Goal: Task Accomplishment & Management: Manage account settings

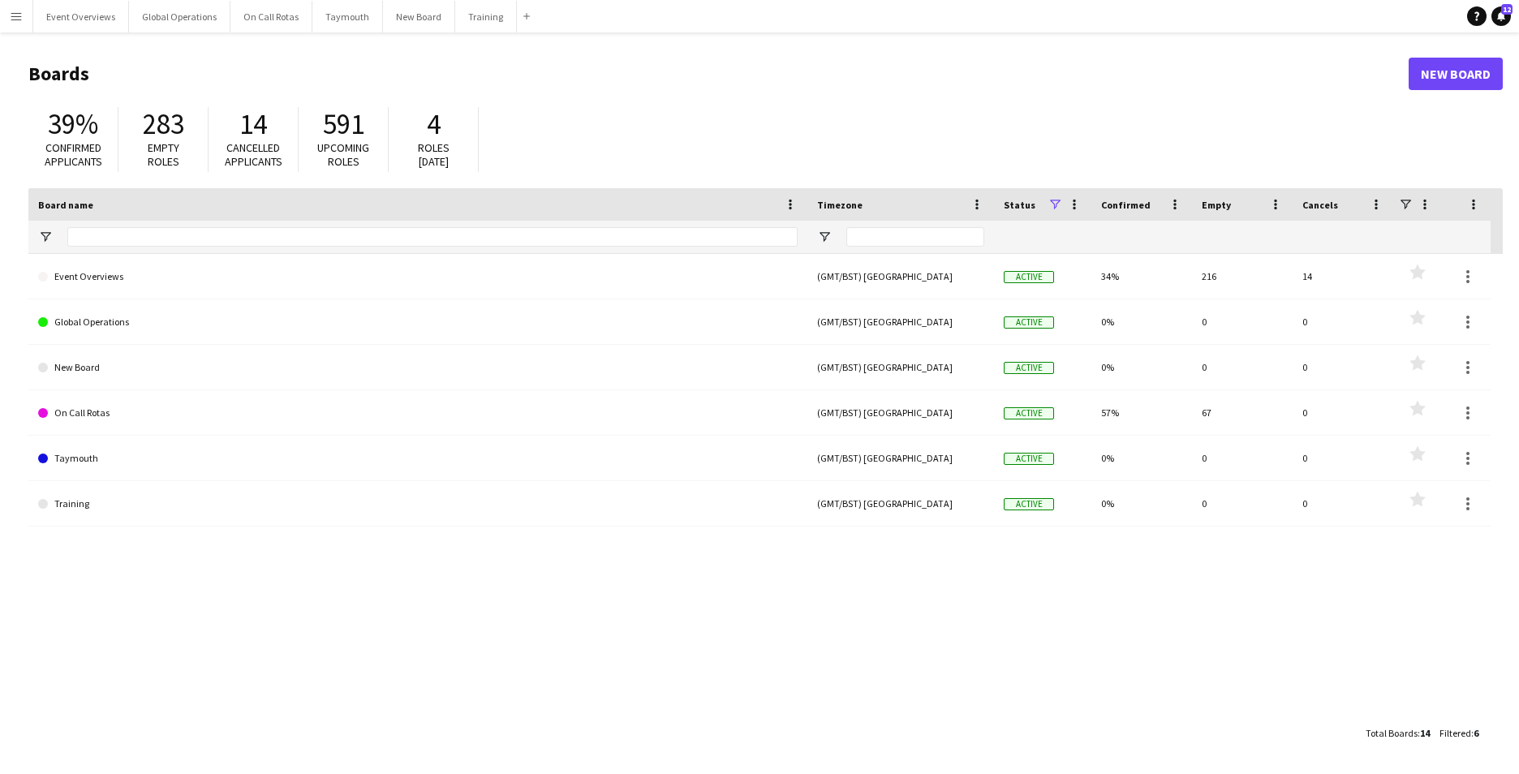
click at [12, 14] on app-icon "Menu" at bounding box center [16, 16] width 13 height 13
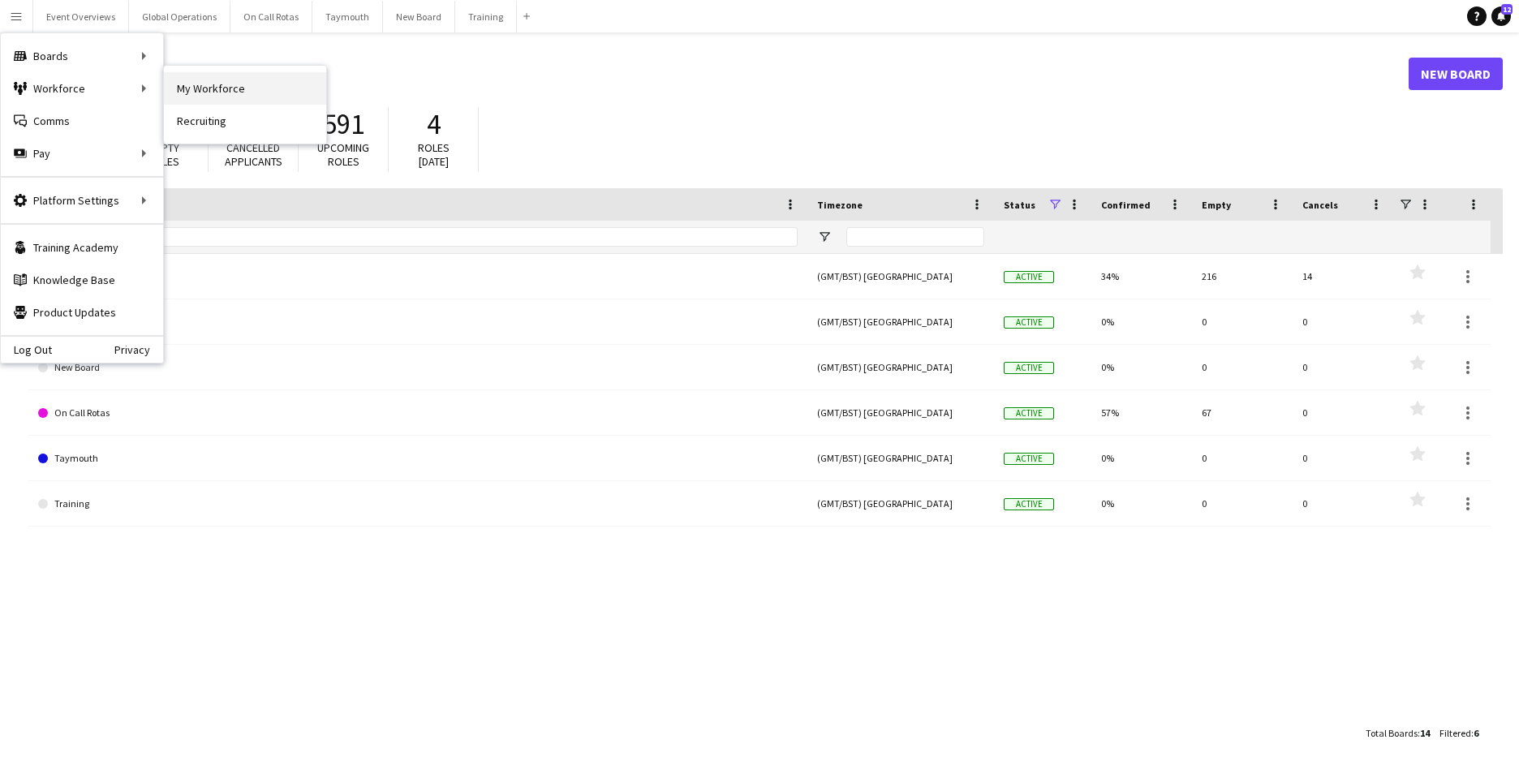
click at [199, 79] on link "My Workforce" at bounding box center [245, 88] width 162 height 32
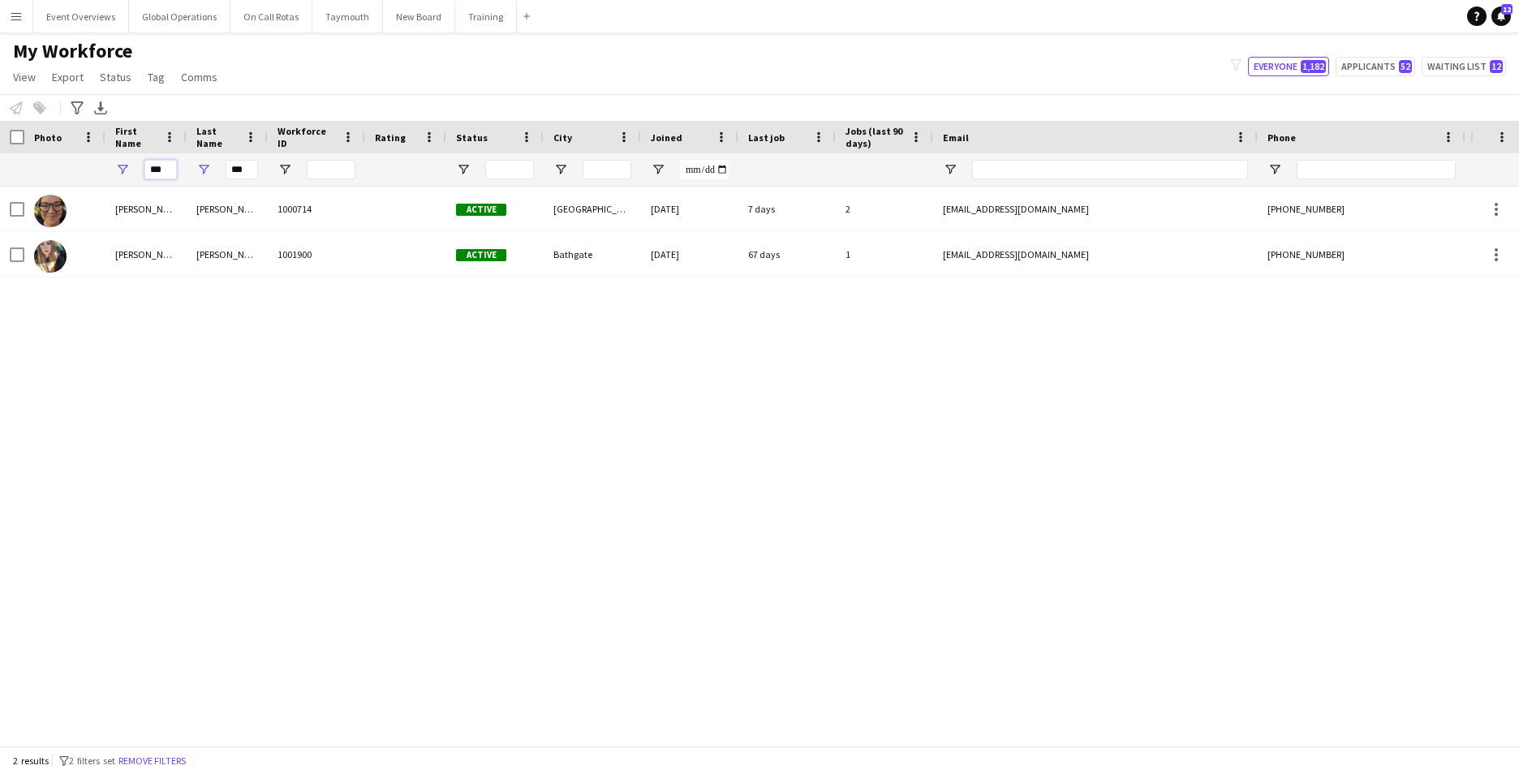
click at [165, 171] on input "***" at bounding box center [160, 169] width 32 height 19
type input "*"
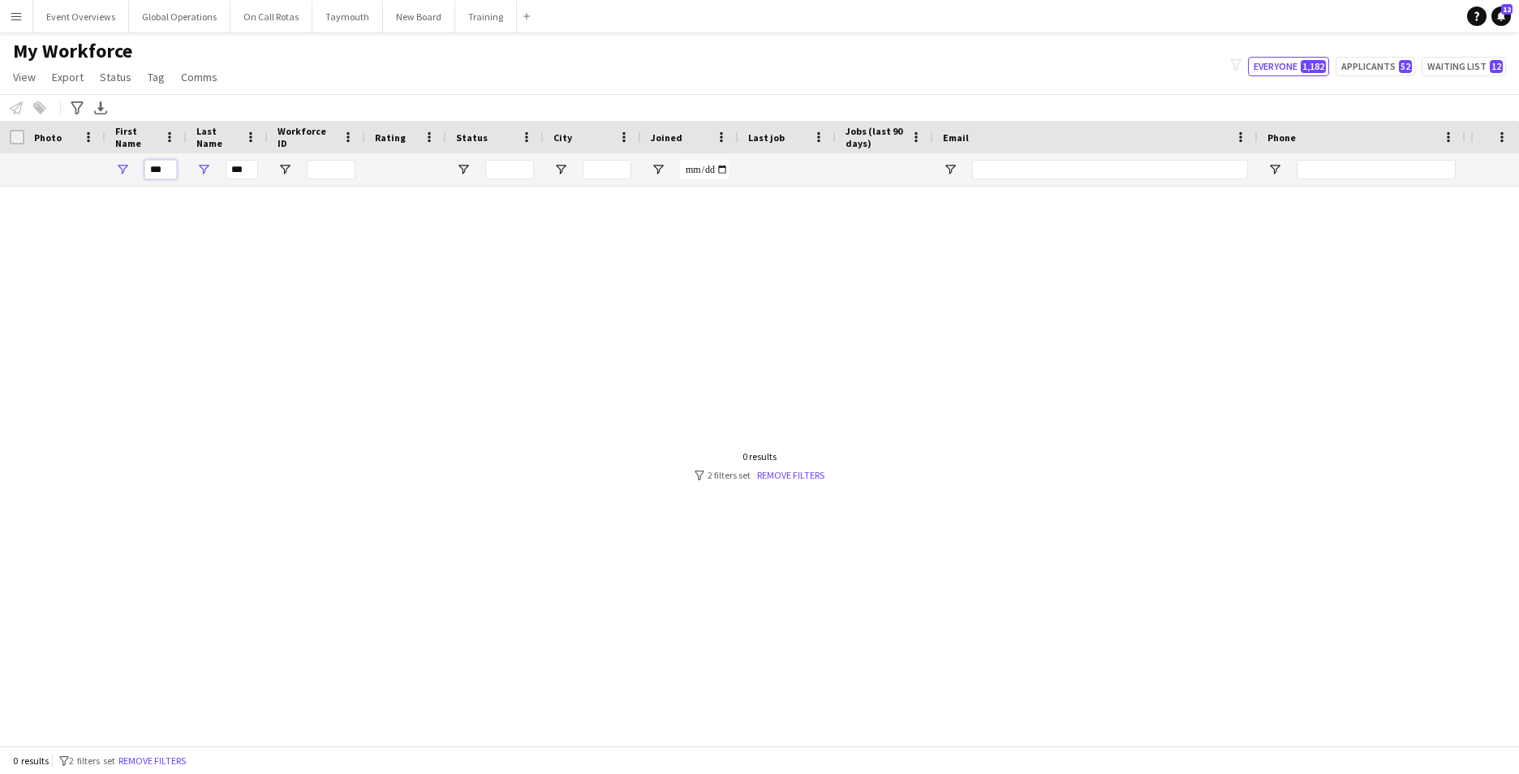
type input "***"
click at [247, 174] on input "***" at bounding box center [242, 169] width 32 height 19
type input "*"
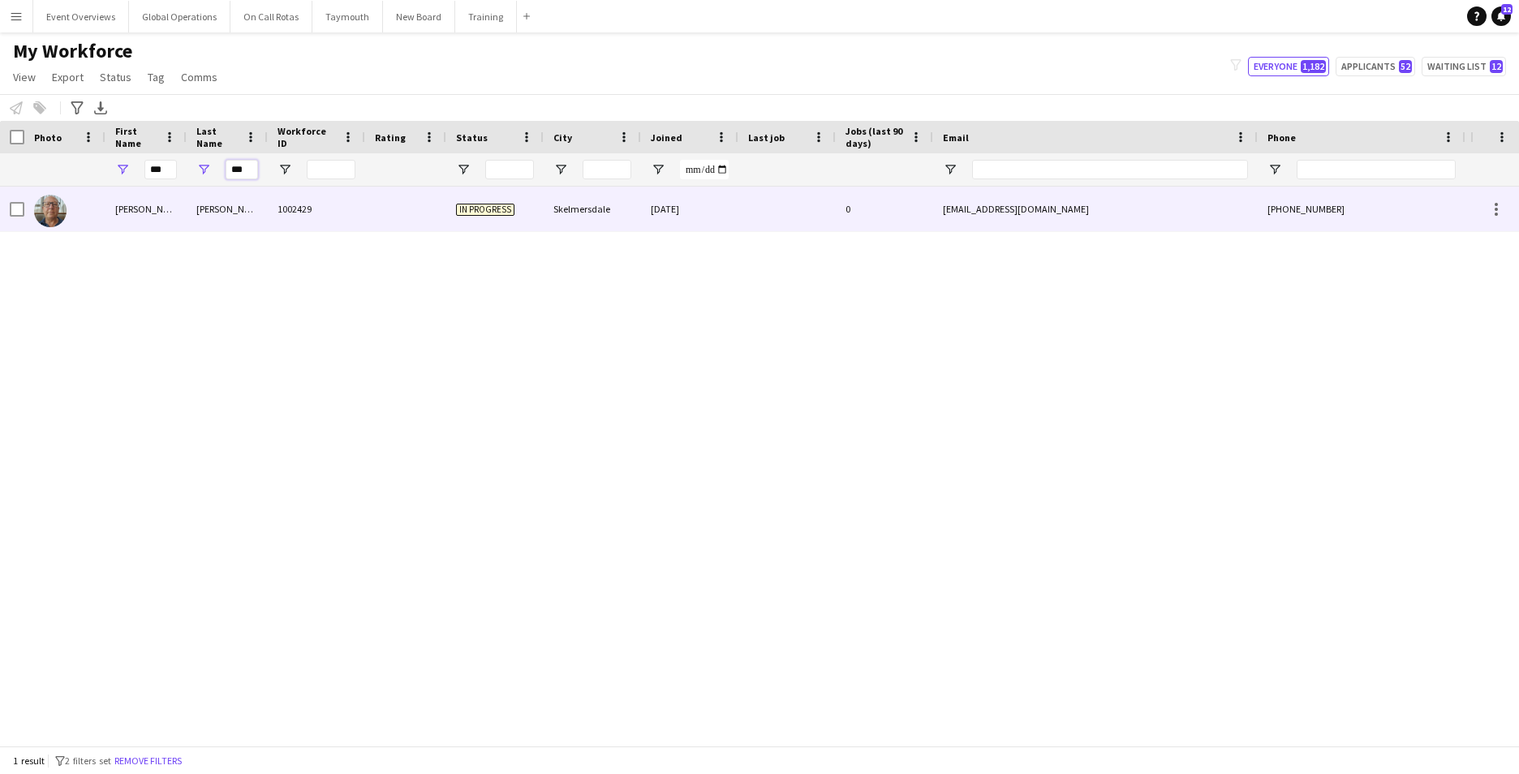
type input "***"
click at [129, 210] on div "Simon" at bounding box center [145, 209] width 81 height 45
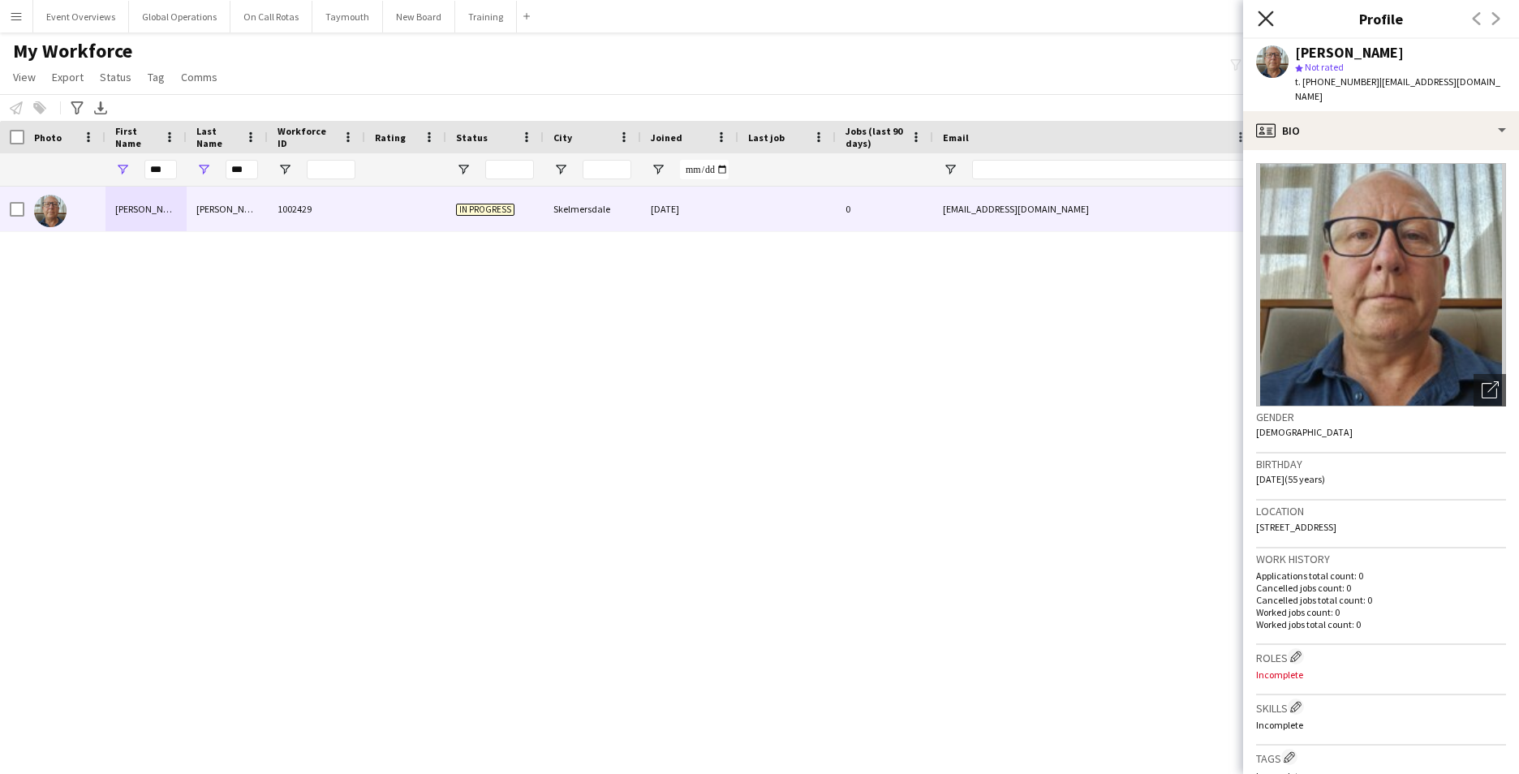
click at [1264, 15] on icon "Close pop-in" at bounding box center [1264, 18] width 15 height 15
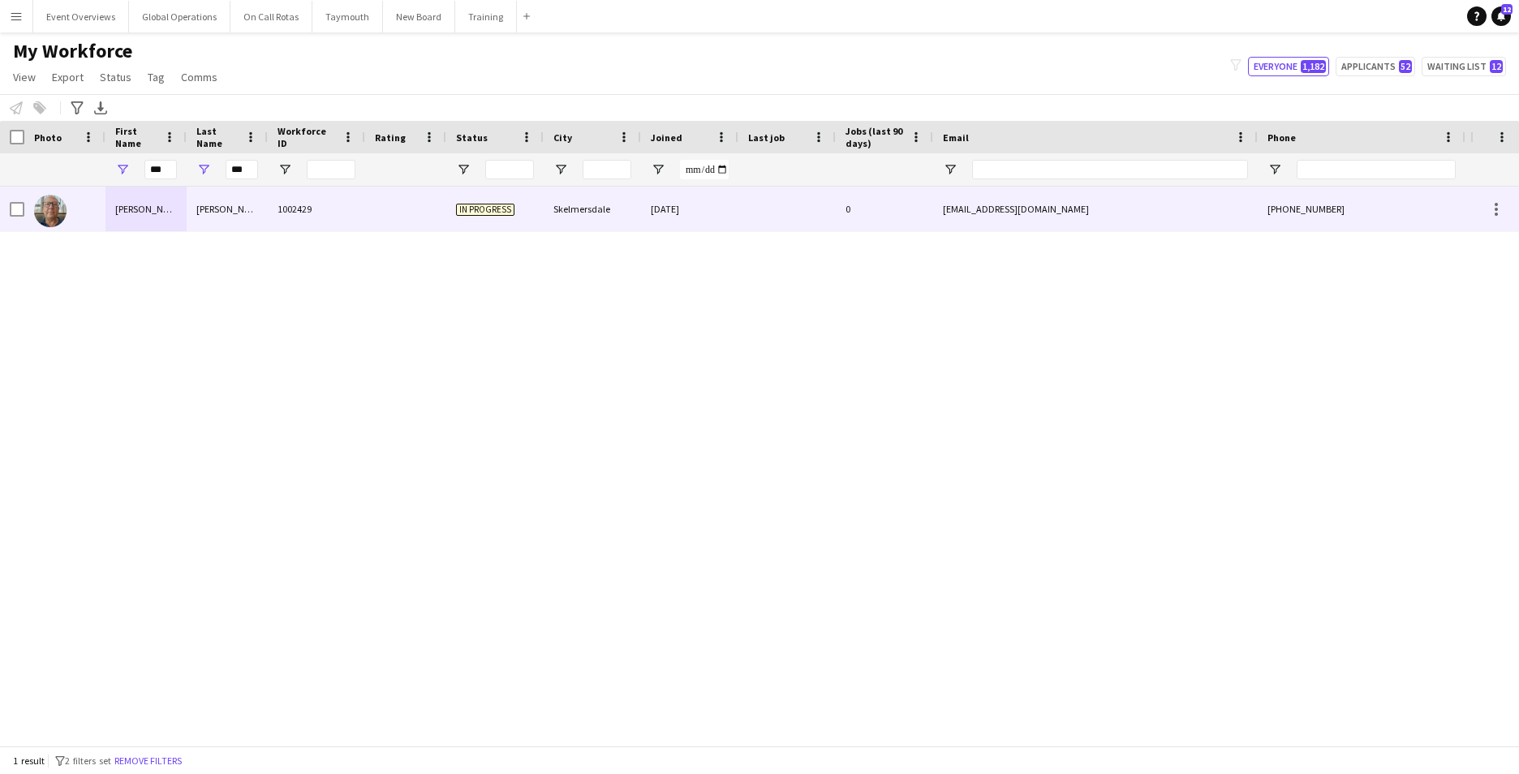
click at [126, 204] on div "Simon" at bounding box center [145, 209] width 81 height 45
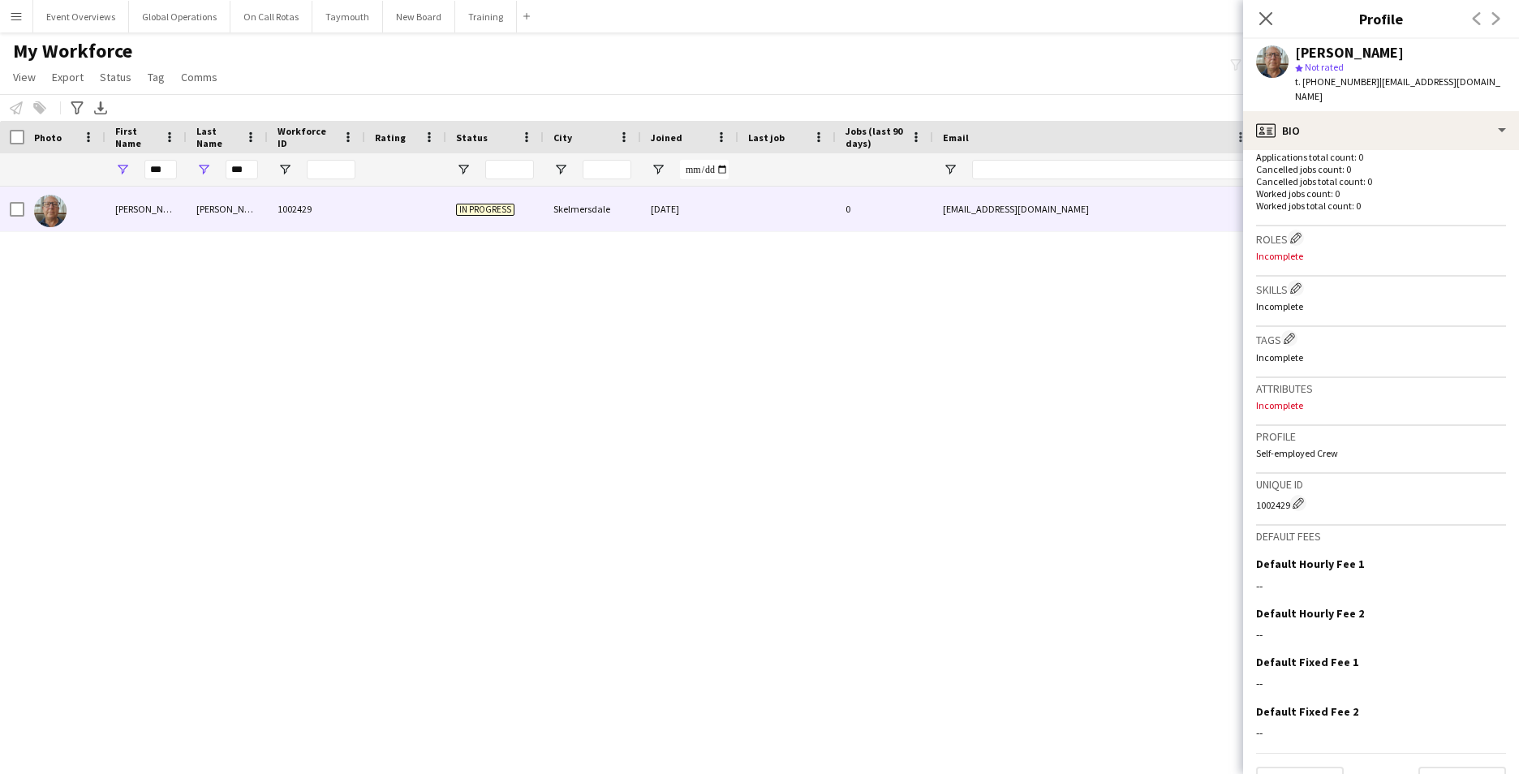
scroll to position [441, 0]
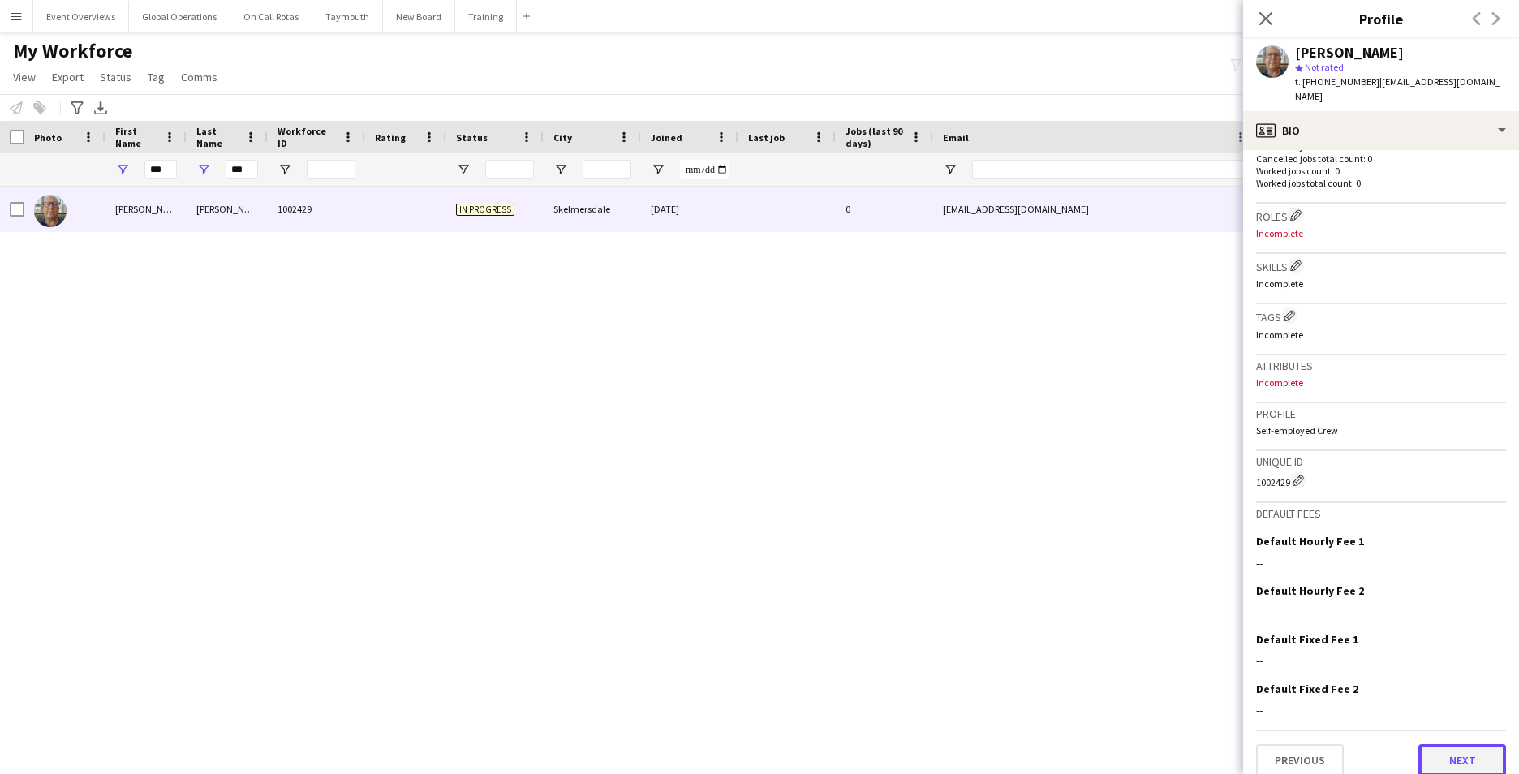
click at [1442, 744] on button "Next" at bounding box center [1462, 760] width 88 height 32
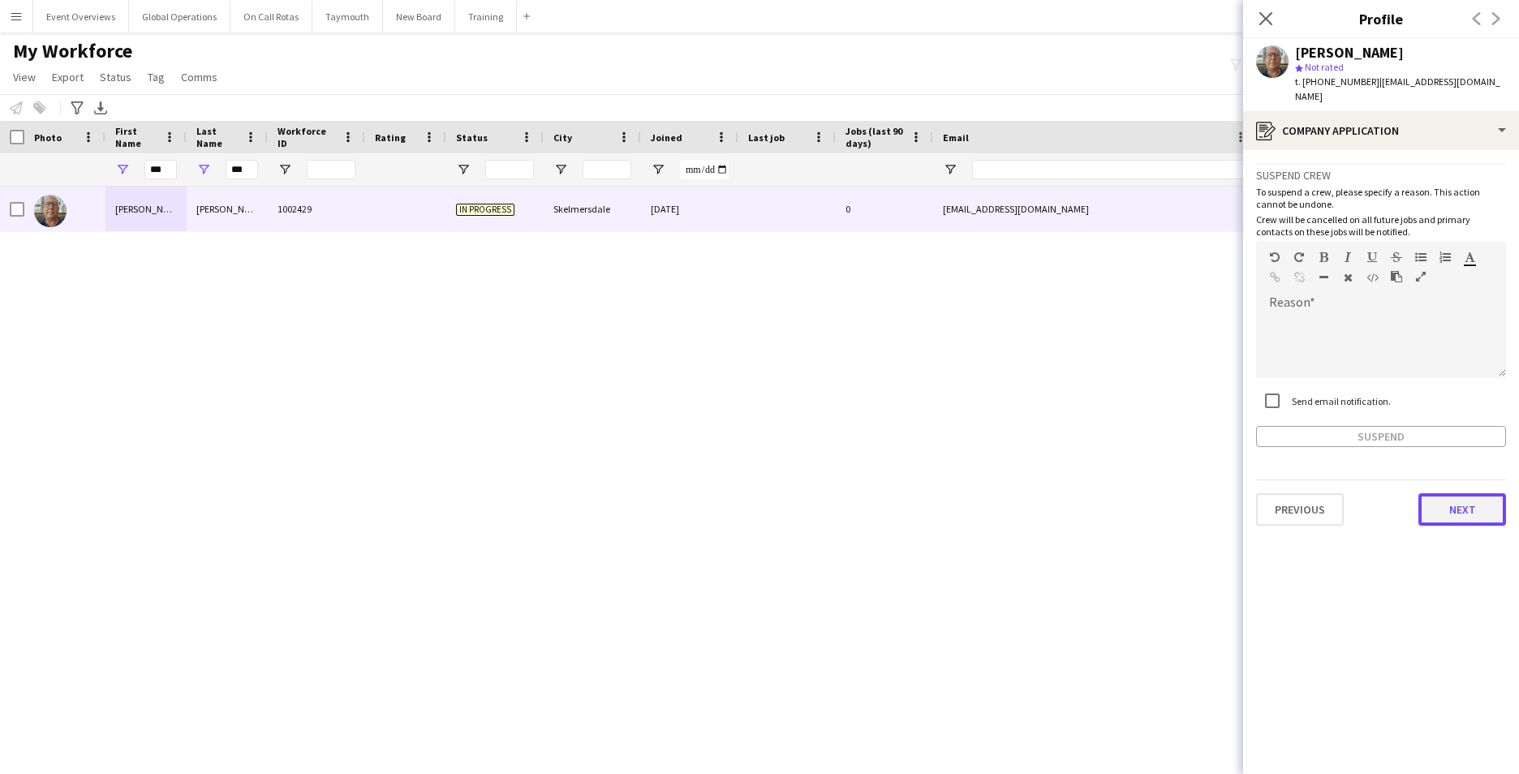
click at [1461, 493] on button "Next" at bounding box center [1462, 509] width 88 height 32
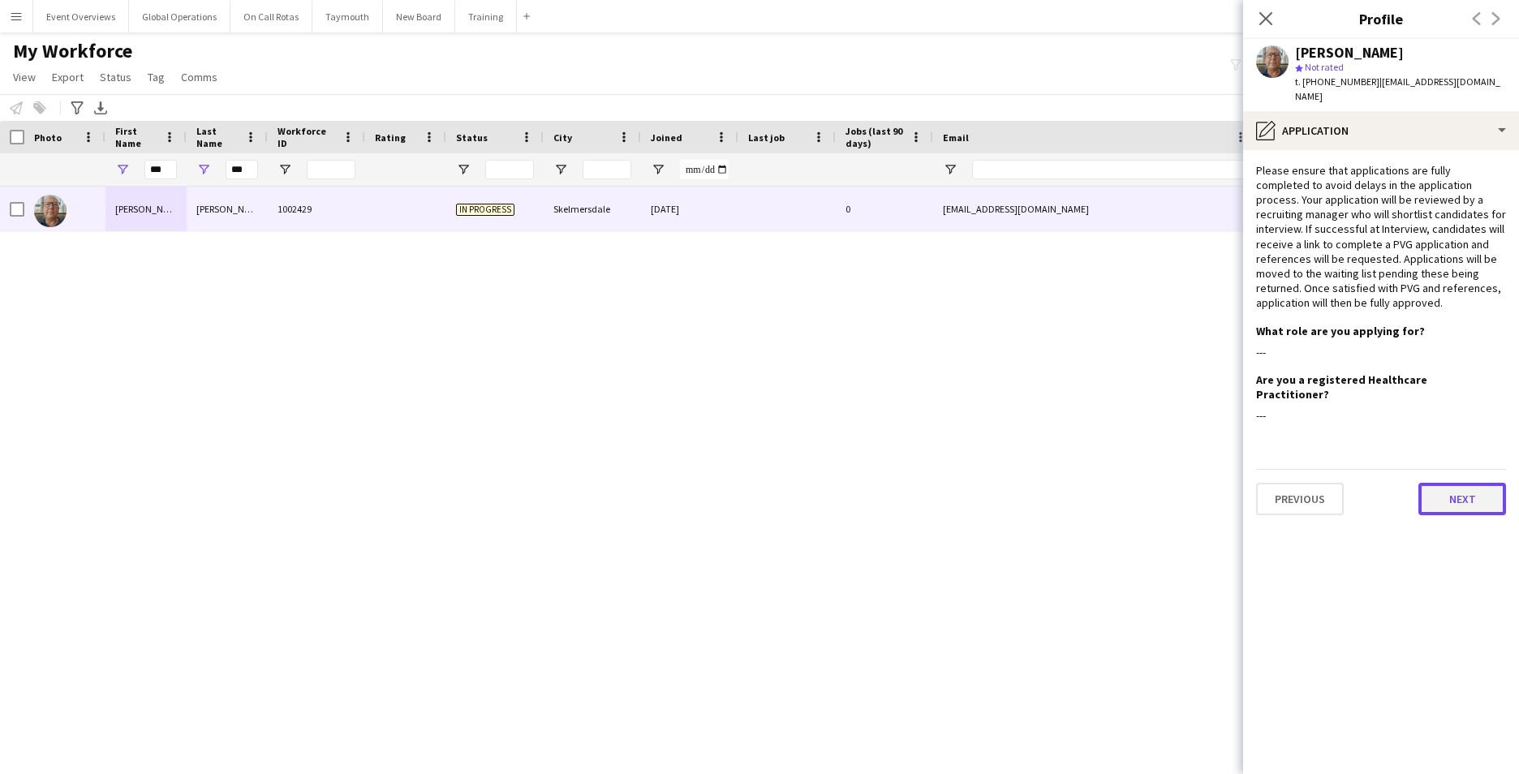
click at [1461, 483] on button "Next" at bounding box center [1462, 499] width 88 height 32
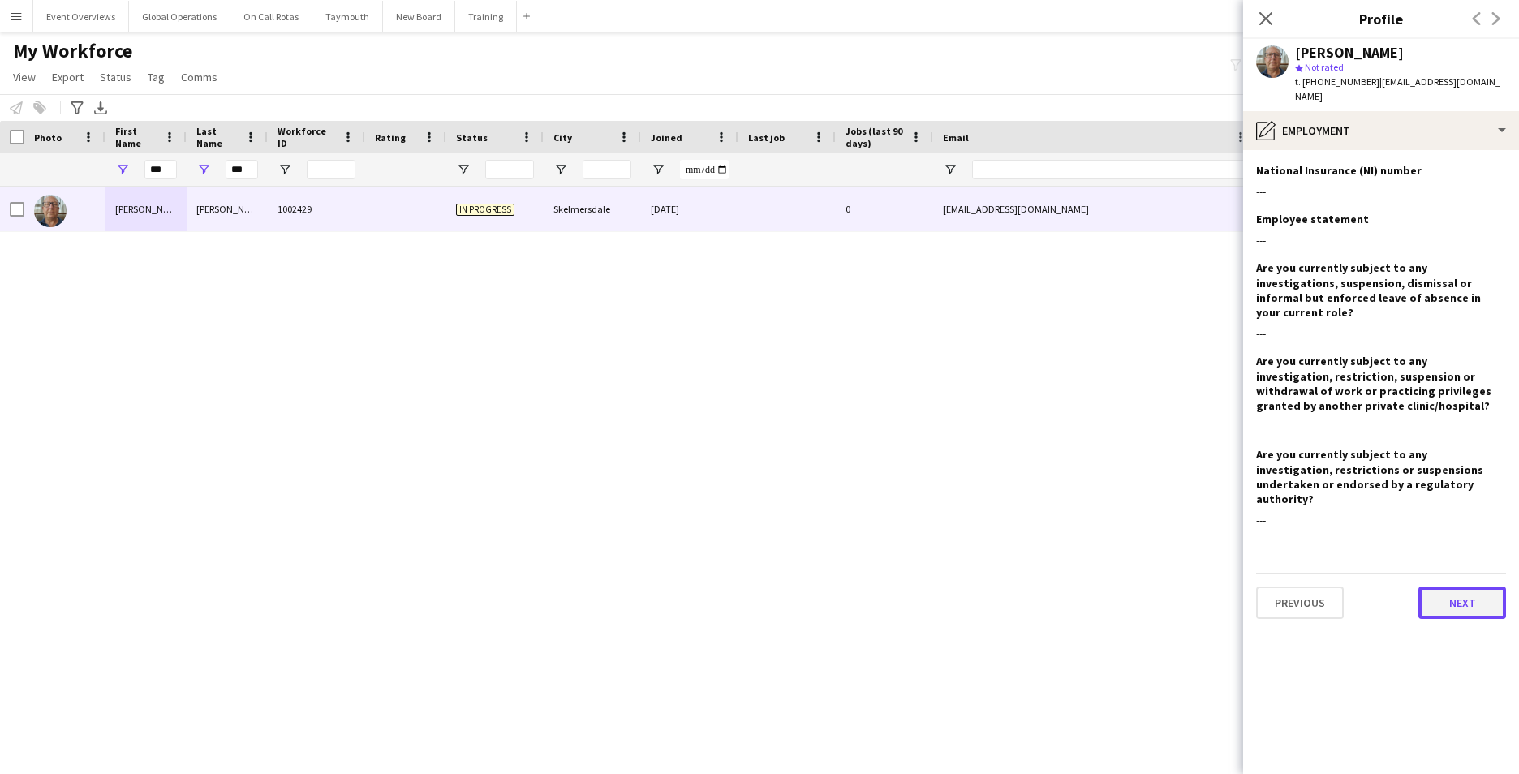
click at [1458, 586] on button "Next" at bounding box center [1462, 602] width 88 height 32
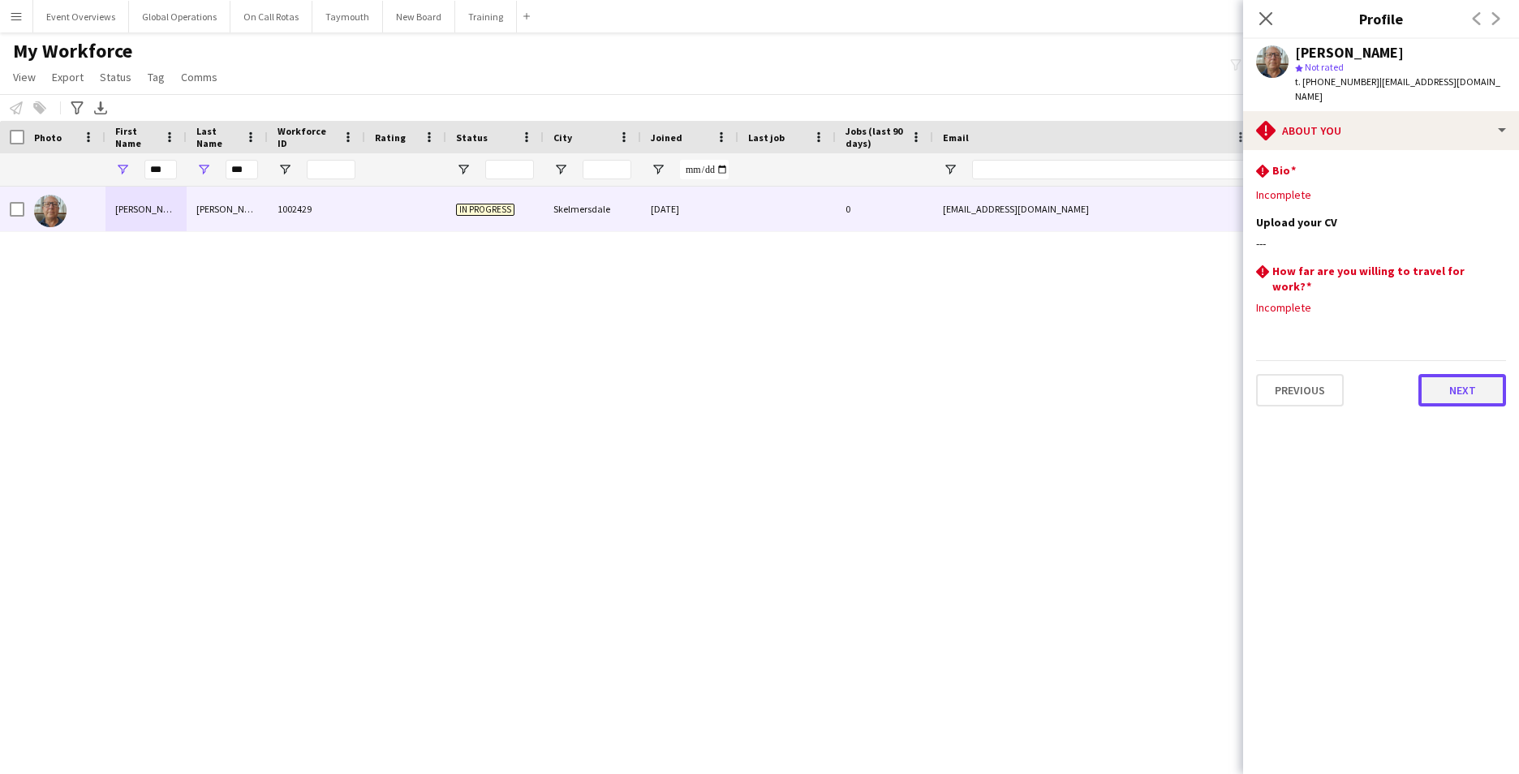
click at [1446, 374] on button "Next" at bounding box center [1462, 390] width 88 height 32
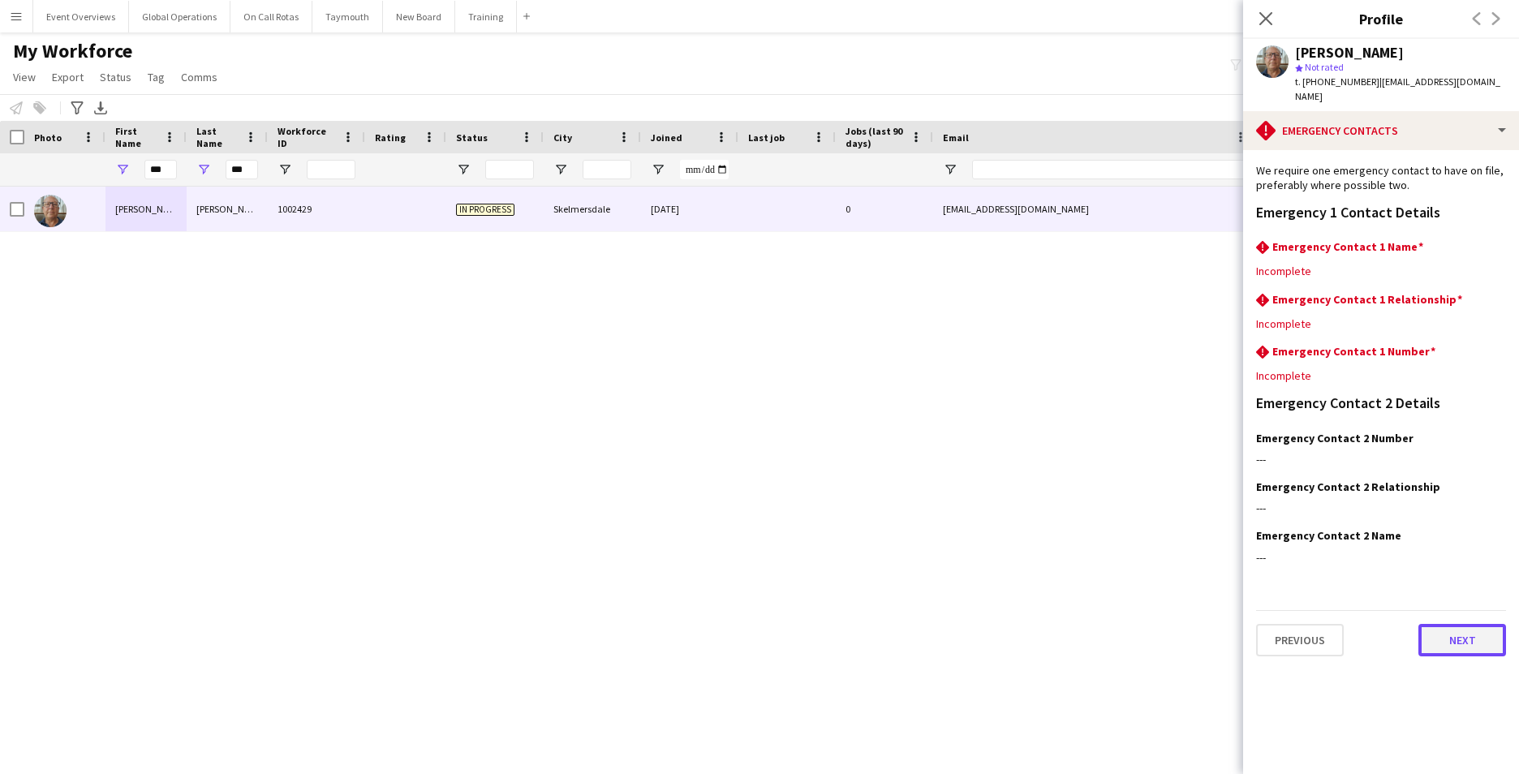
click at [1478, 632] on button "Next" at bounding box center [1462, 640] width 88 height 32
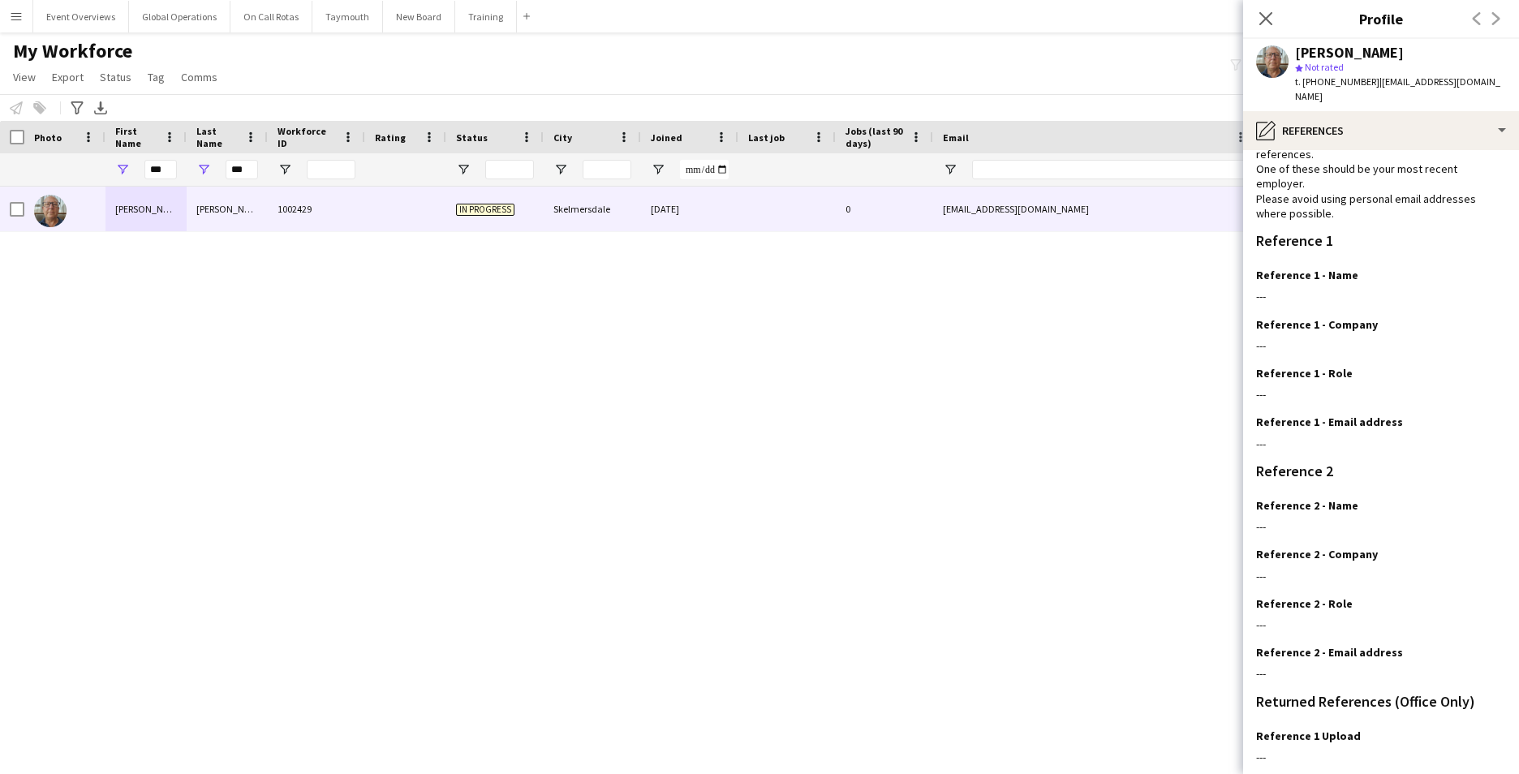
scroll to position [194, 0]
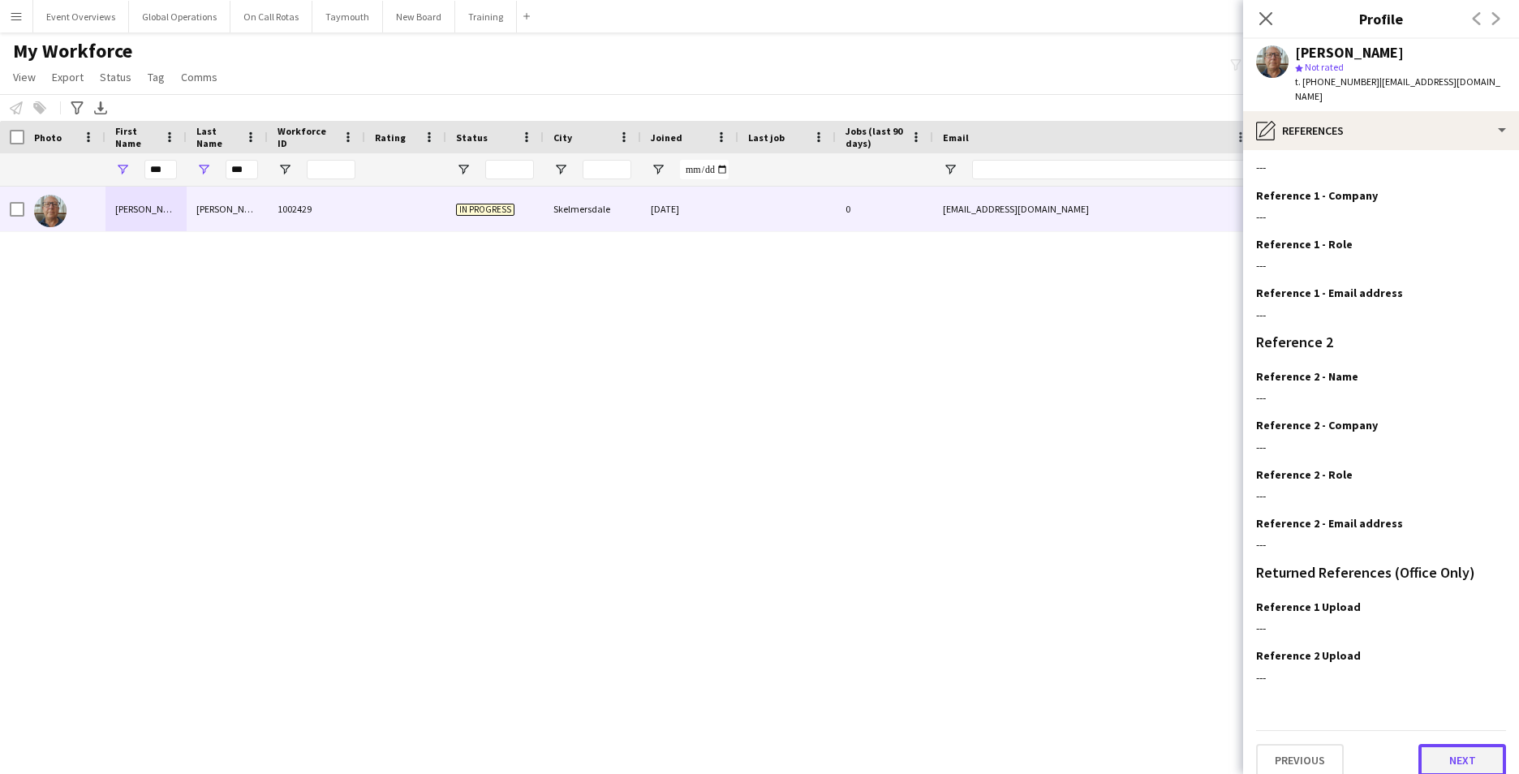
click at [1442, 744] on button "Next" at bounding box center [1462, 760] width 88 height 32
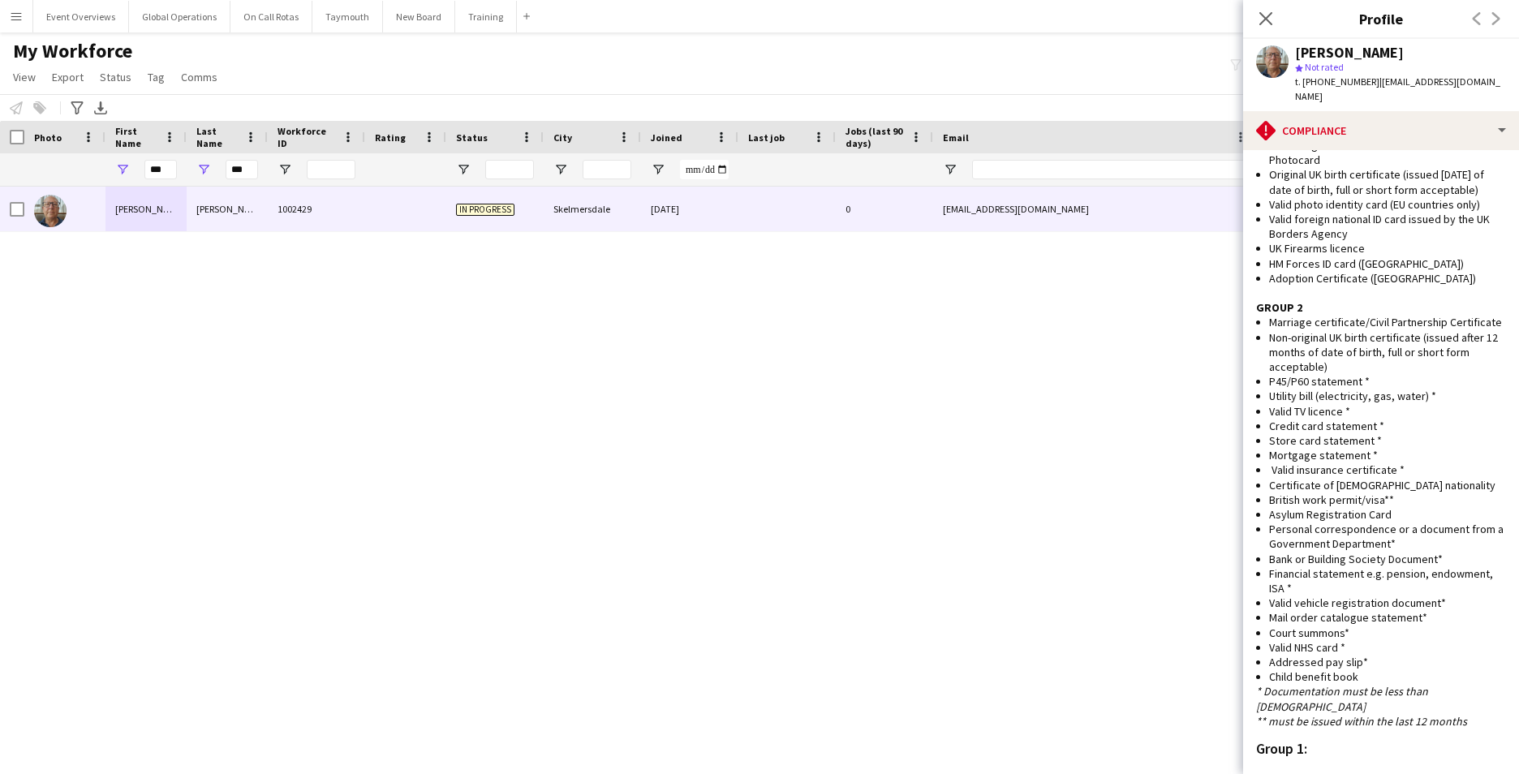
scroll to position [865, 0]
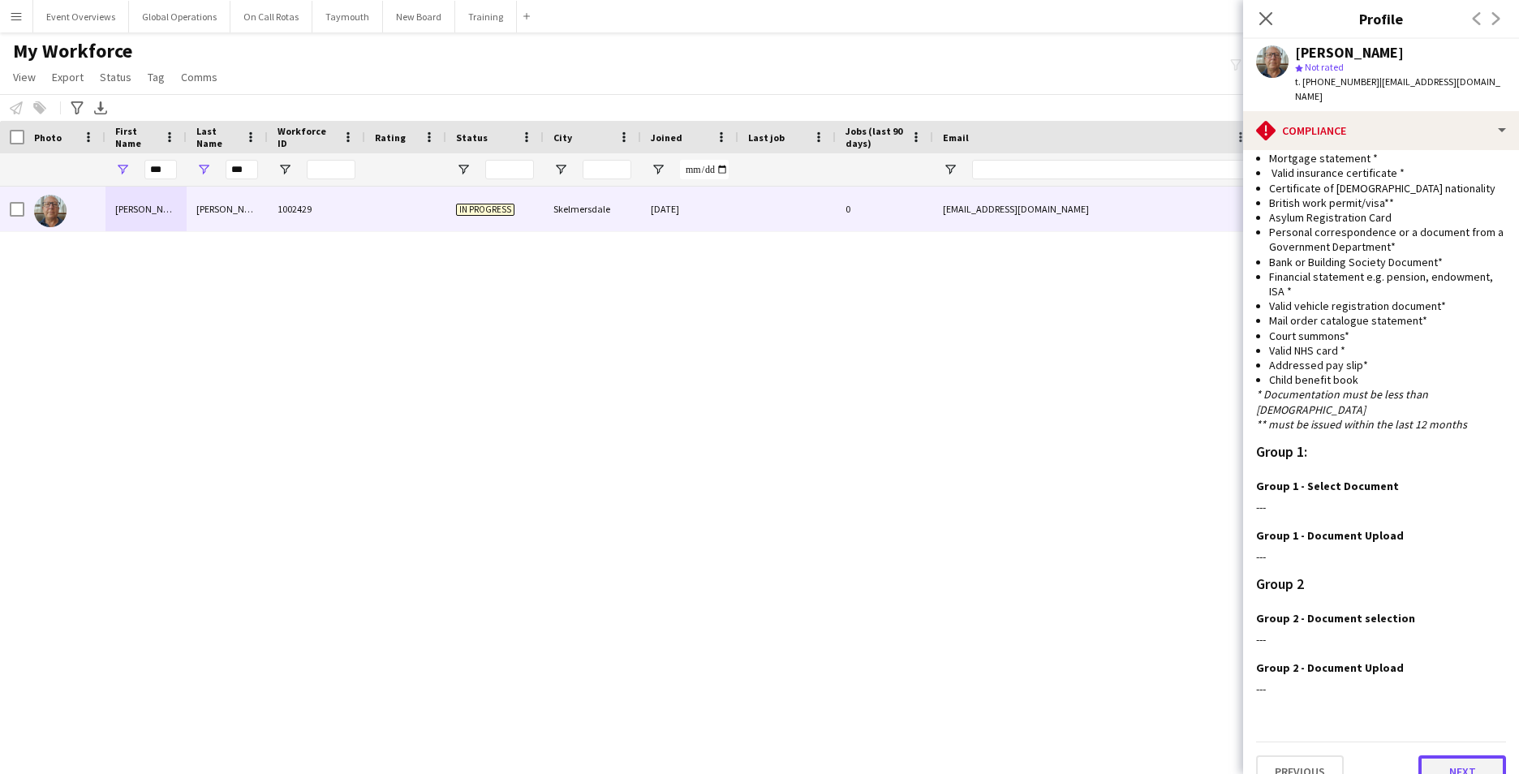
click at [1427, 755] on button "Next" at bounding box center [1462, 771] width 88 height 32
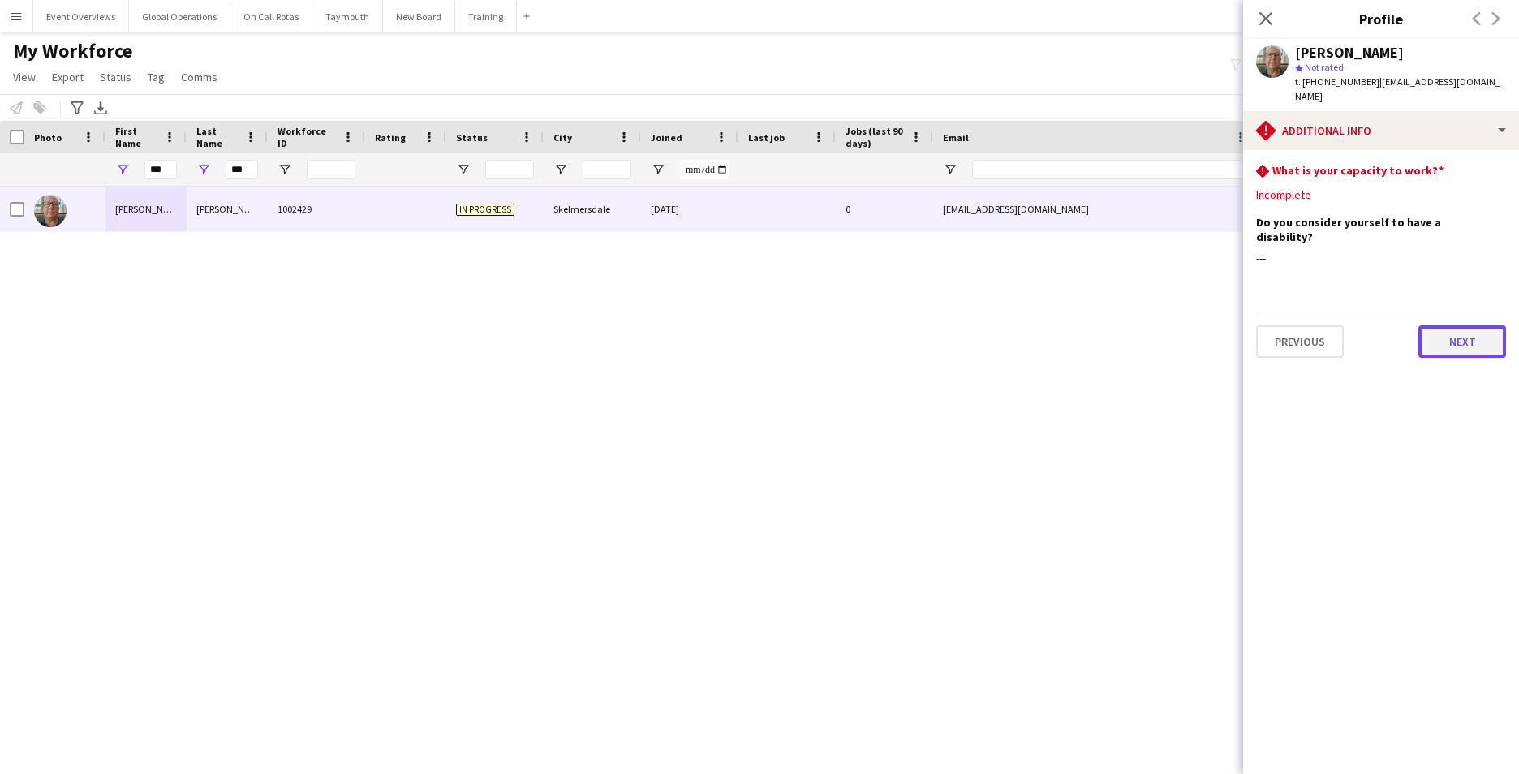
click at [1451, 325] on button "Next" at bounding box center [1462, 341] width 88 height 32
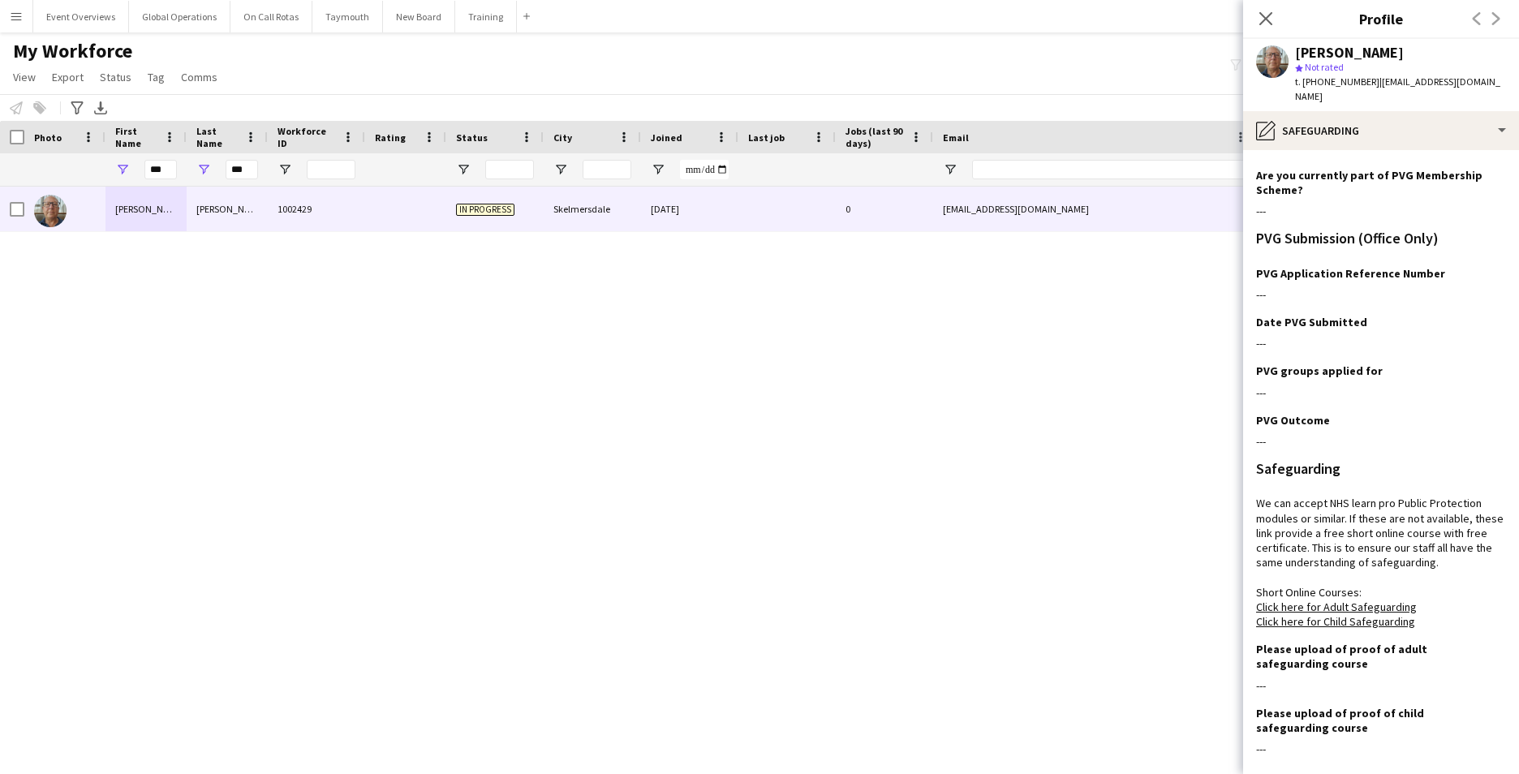
scroll to position [101, 0]
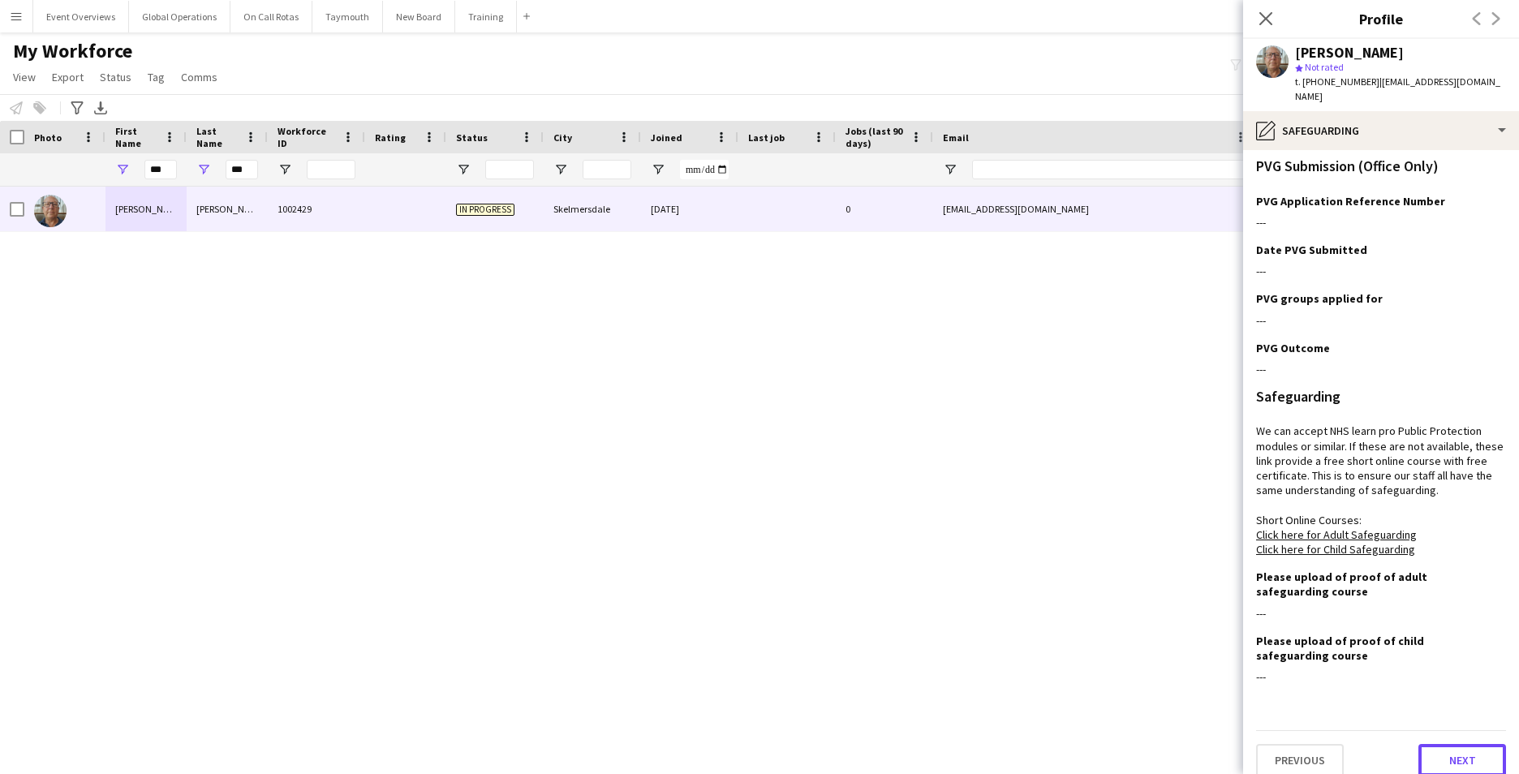
drag, startPoint x: 1423, startPoint y: 741, endPoint x: 1428, endPoint y: 750, distance: 9.5
click at [1425, 745] on button "Next" at bounding box center [1462, 760] width 88 height 32
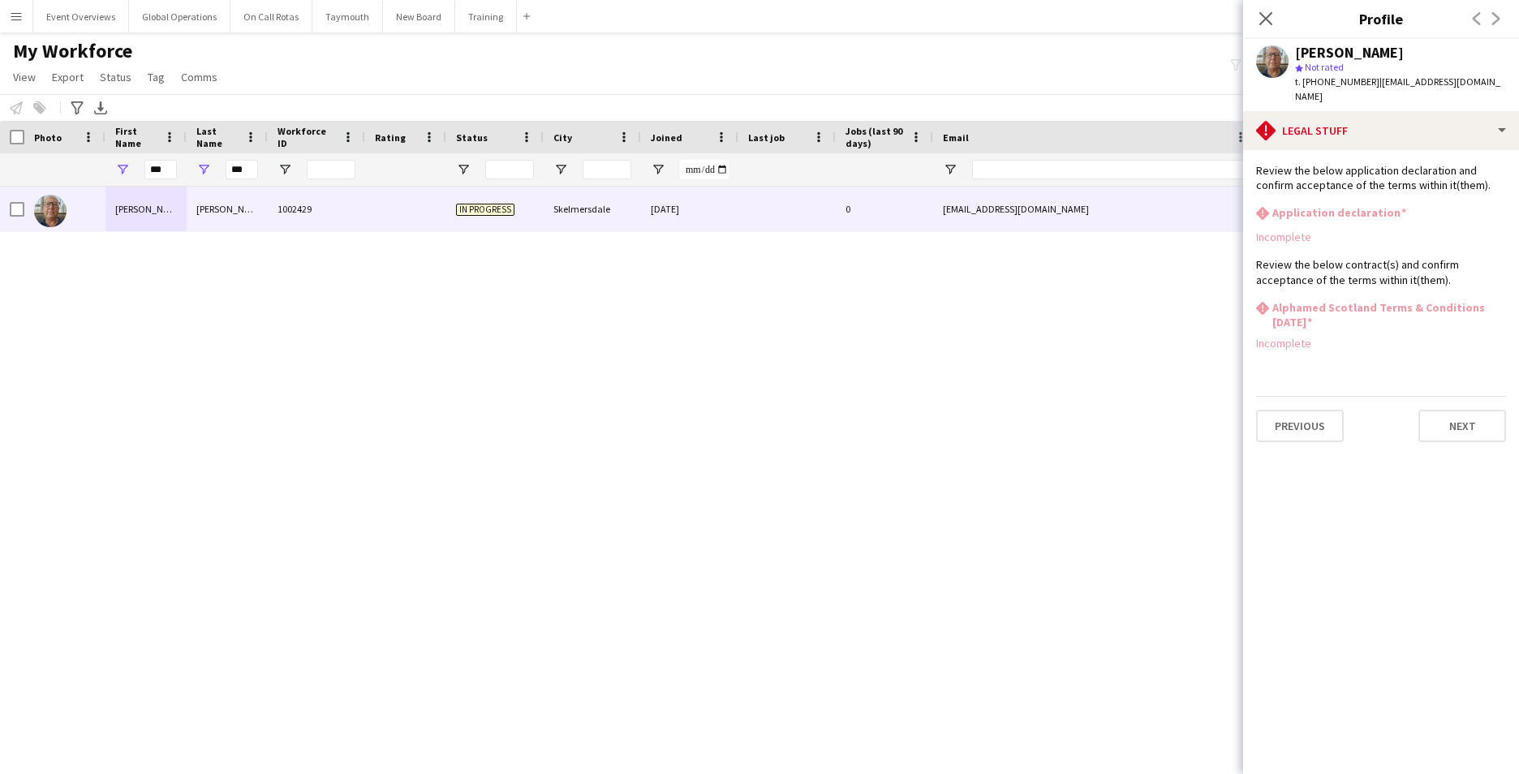
scroll to position [0, 0]
click at [1271, 16] on icon "Close pop-in" at bounding box center [1264, 18] width 15 height 15
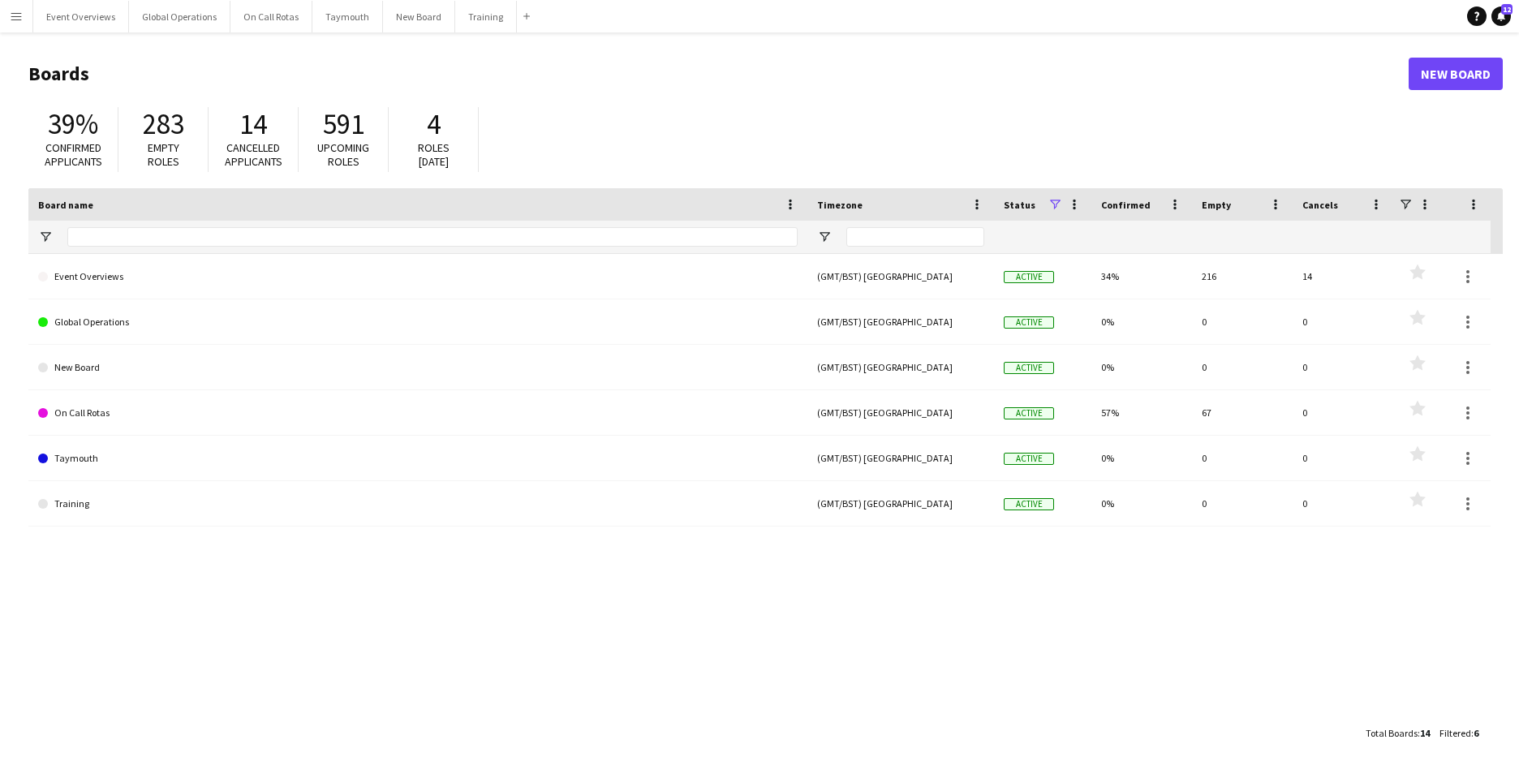
click at [15, 16] on app-icon "Menu" at bounding box center [16, 16] width 13 height 13
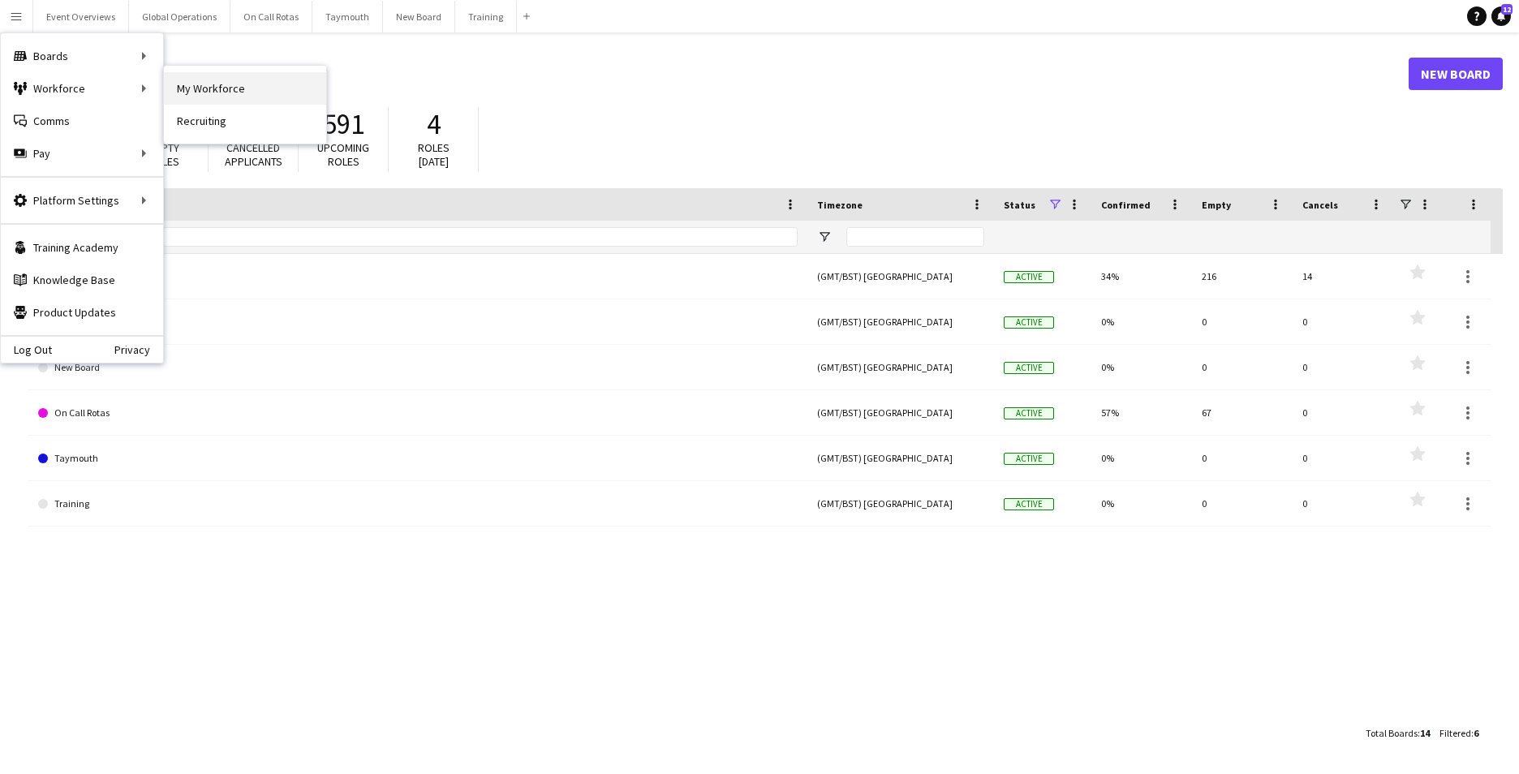
click at [203, 82] on link "My Workforce" at bounding box center [245, 88] width 162 height 32
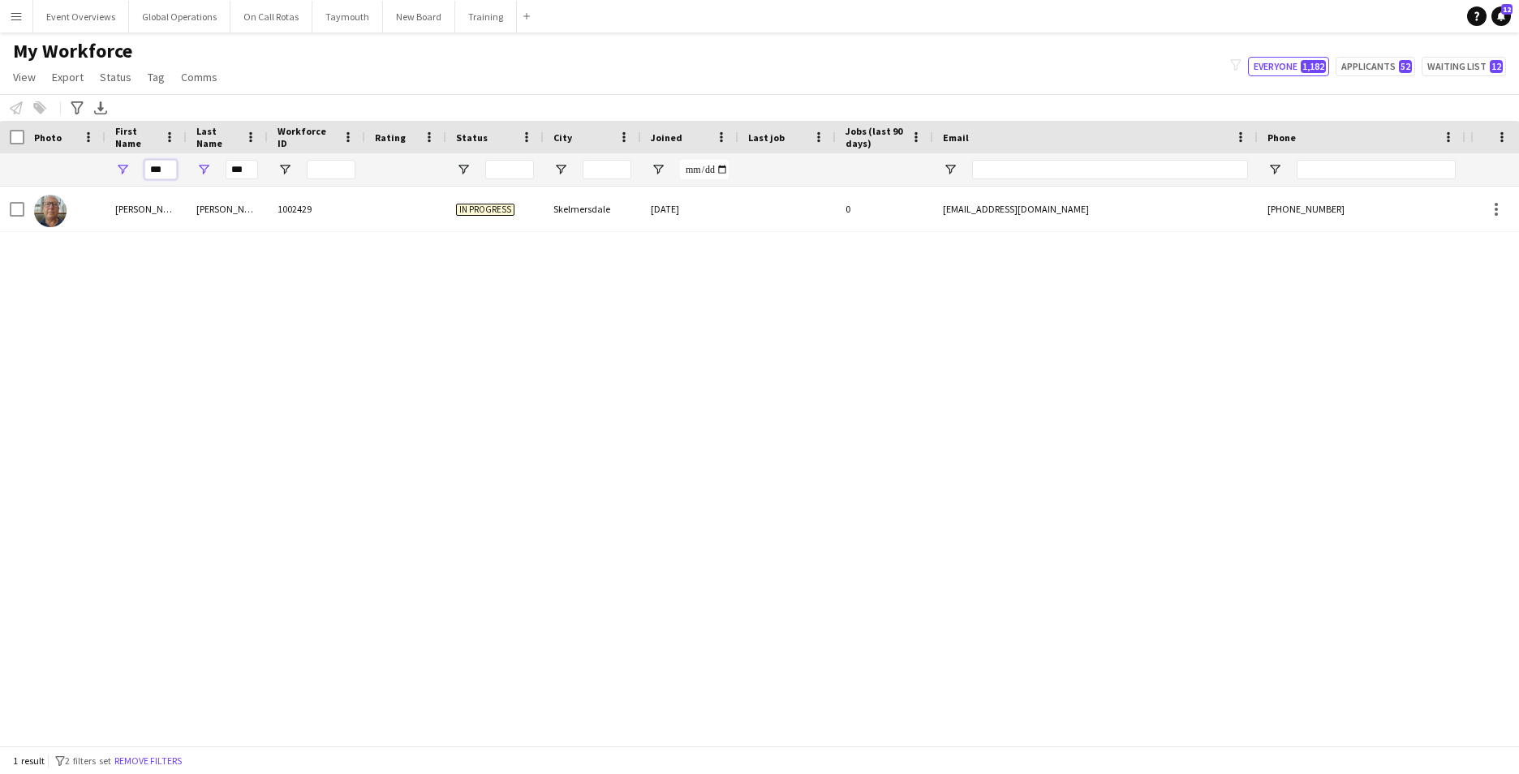
click at [171, 172] on input "***" at bounding box center [160, 169] width 32 height 19
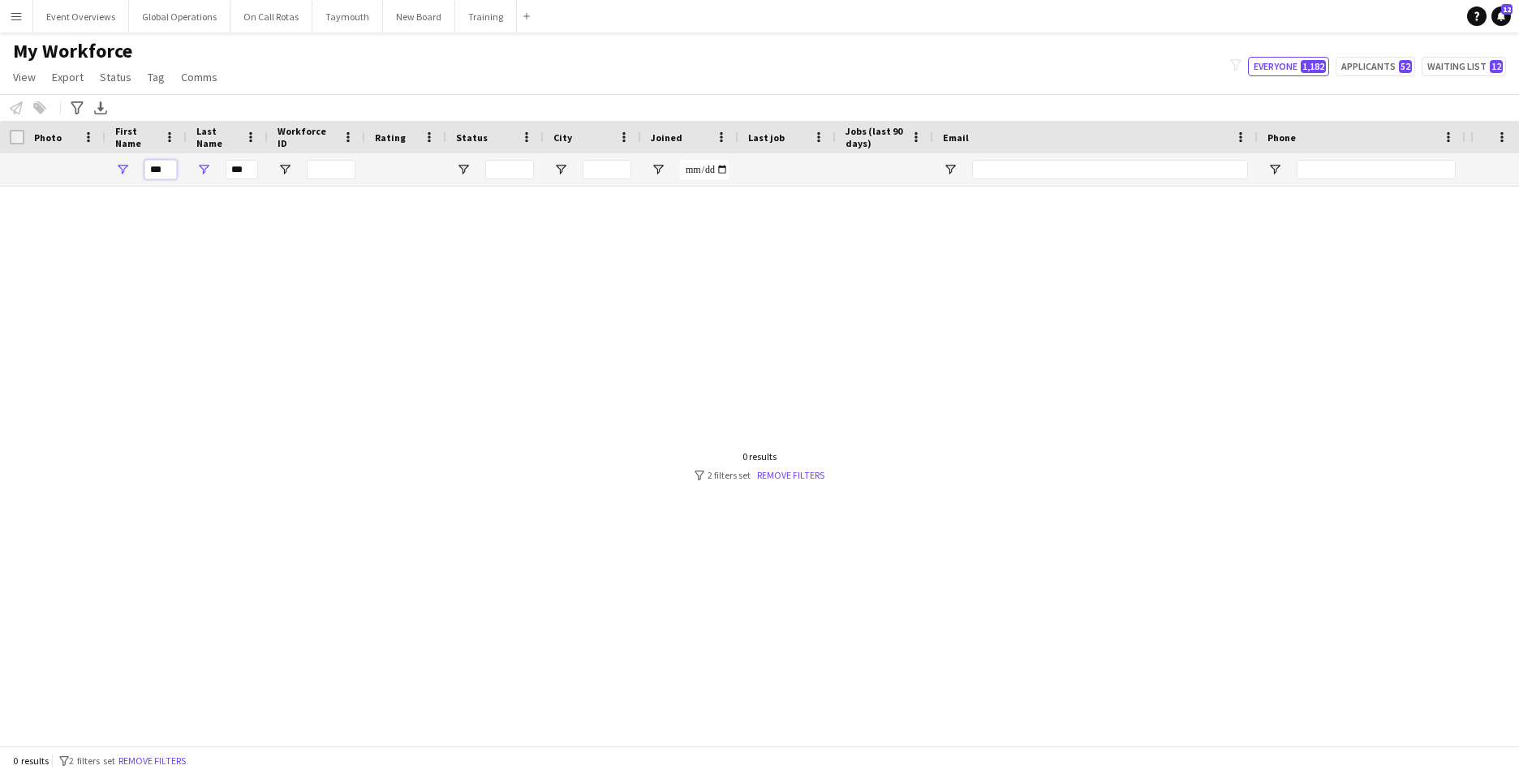
type input "***"
click at [245, 170] on input "***" at bounding box center [242, 169] width 32 height 19
type input "*"
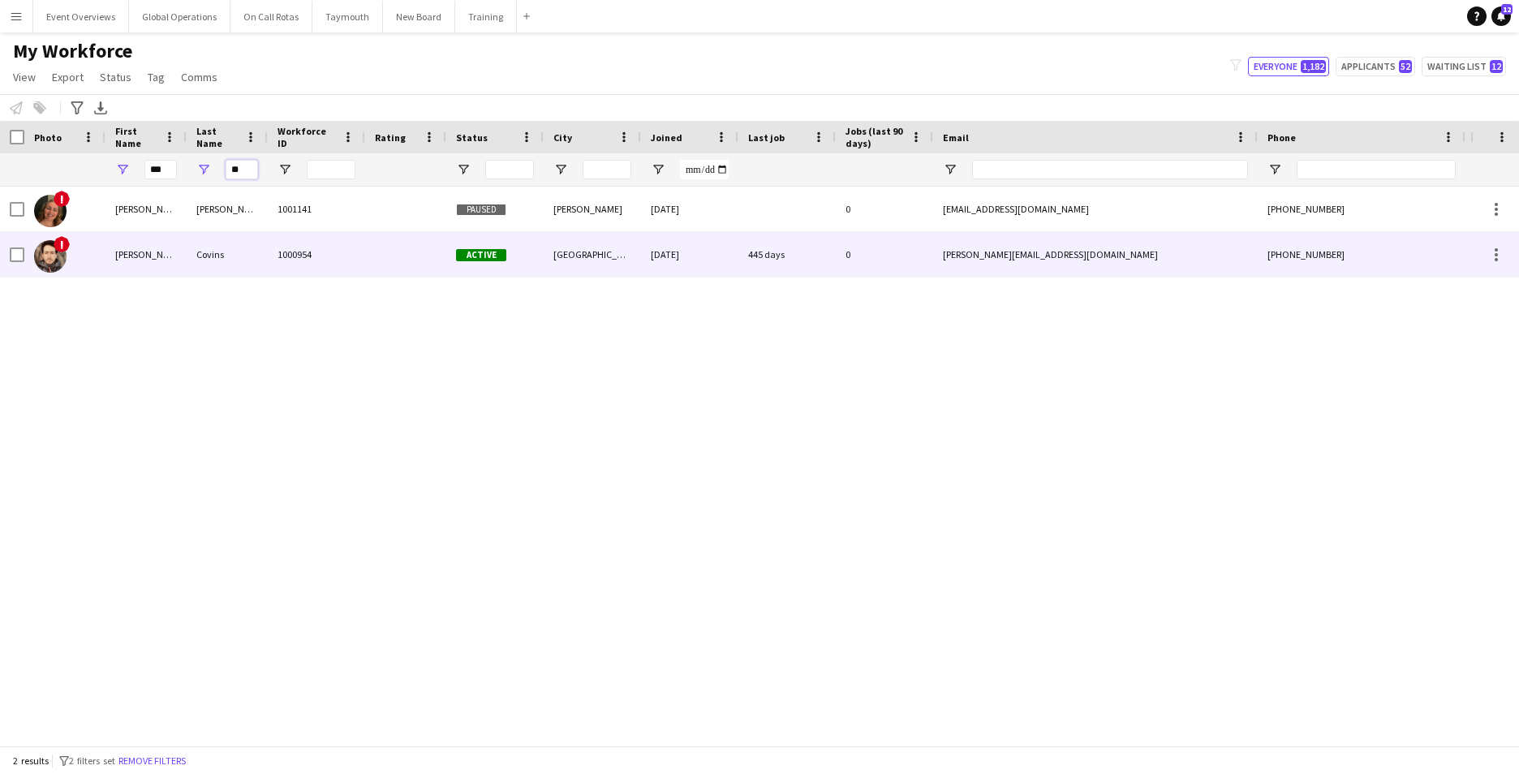
type input "**"
click at [135, 256] on div "Samuel" at bounding box center [145, 254] width 81 height 45
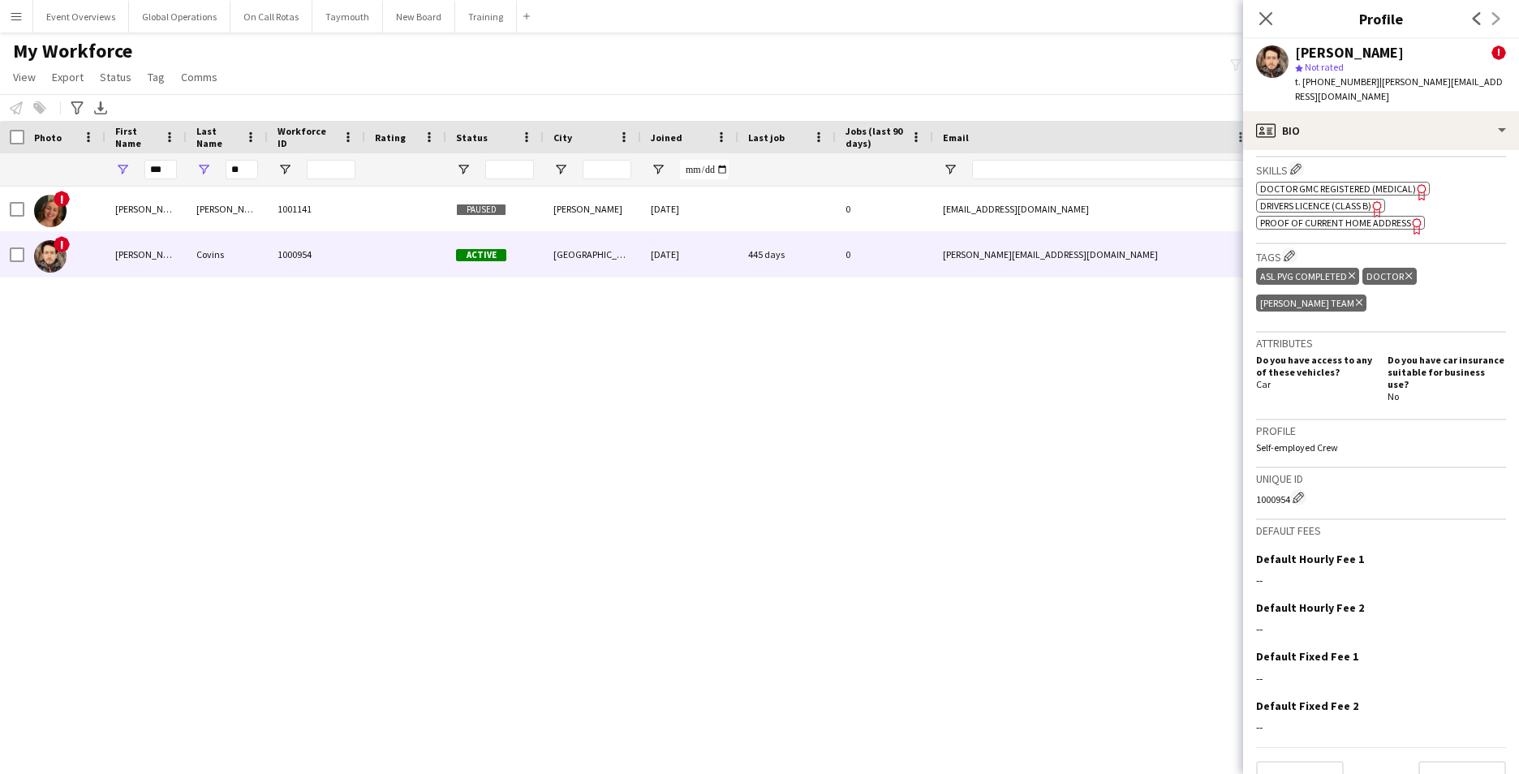
scroll to position [784, 0]
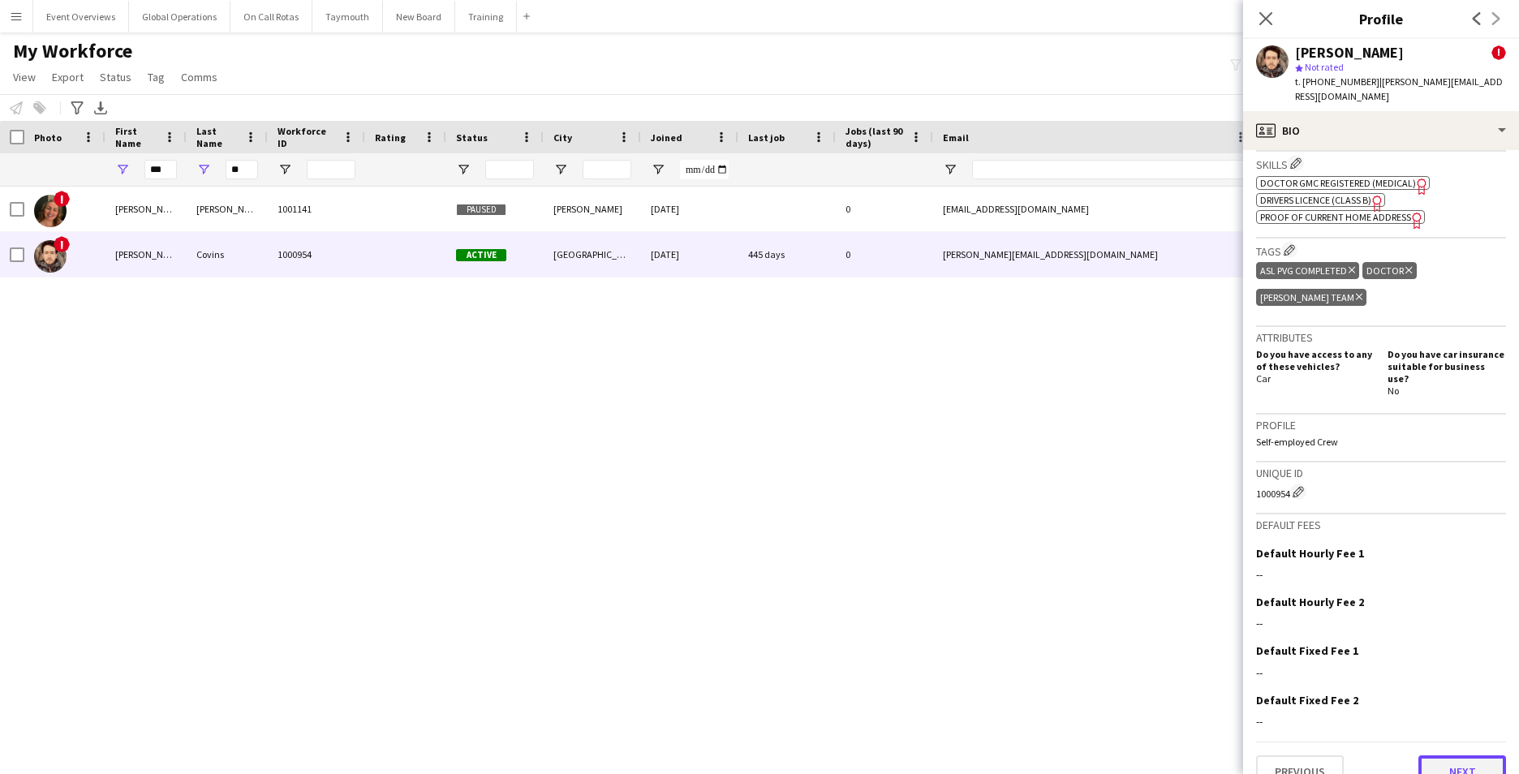
click at [1466, 755] on button "Next" at bounding box center [1462, 771] width 88 height 32
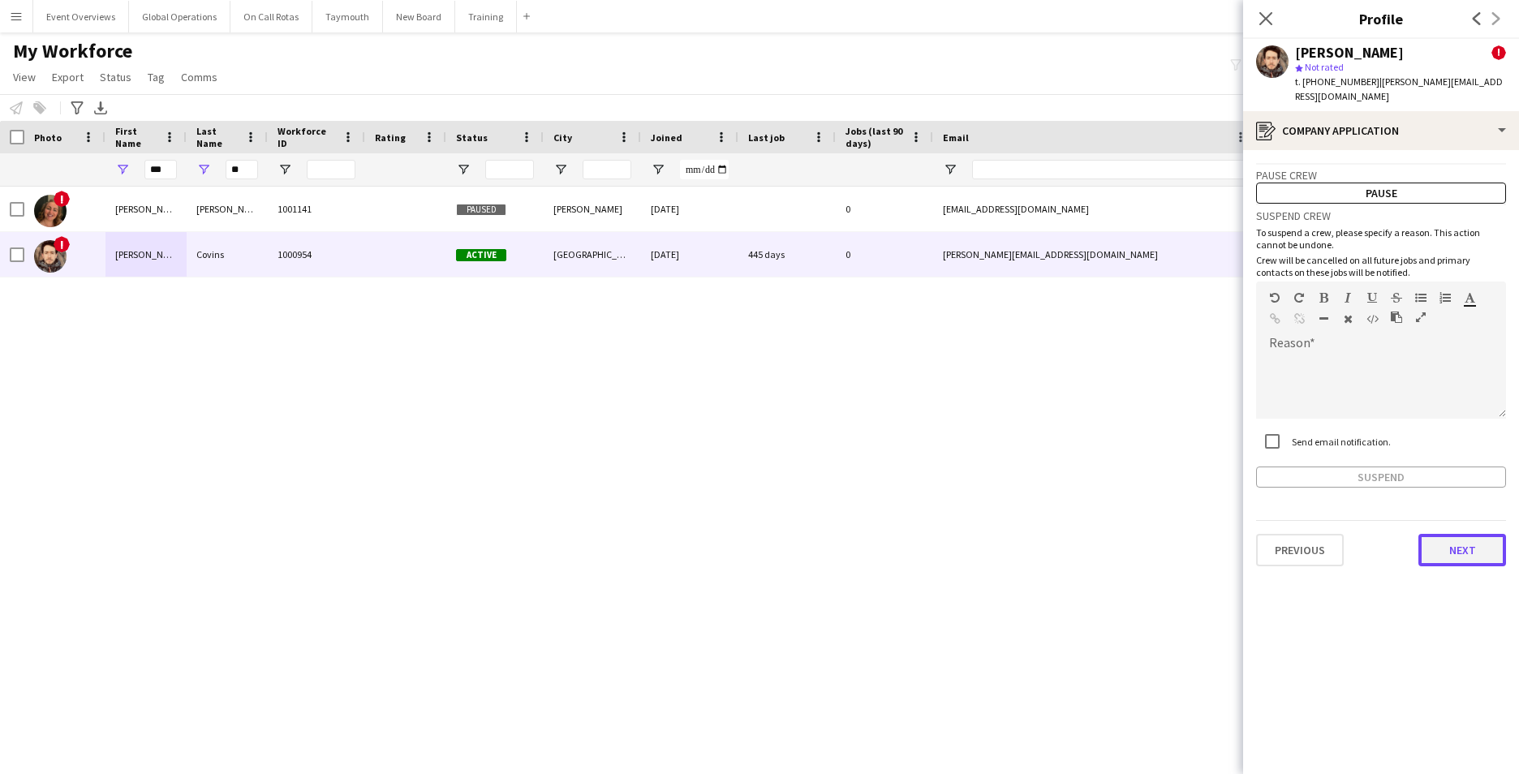
click at [1454, 539] on button "Next" at bounding box center [1462, 550] width 88 height 32
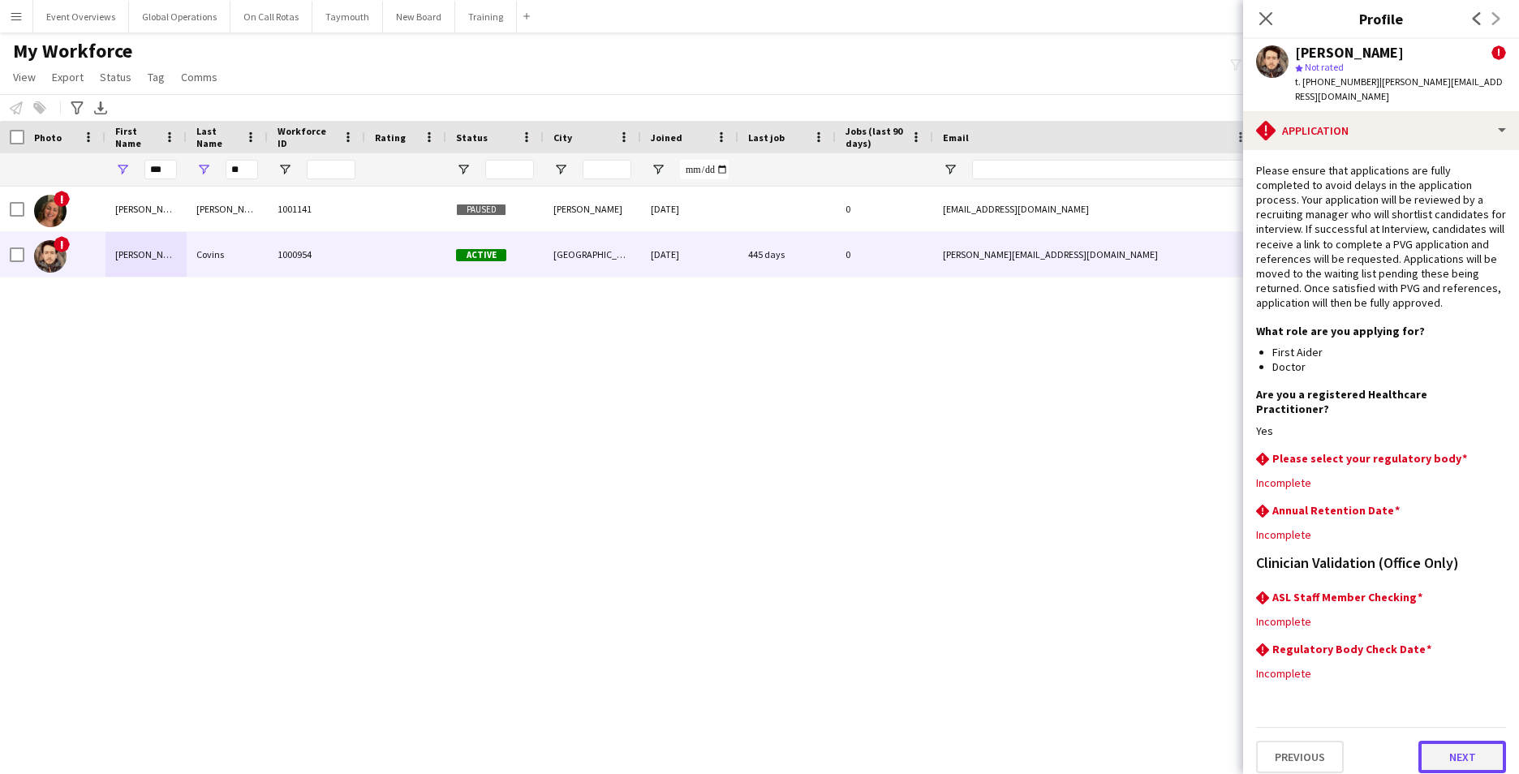
click at [1440, 741] on button "Next" at bounding box center [1462, 757] width 88 height 32
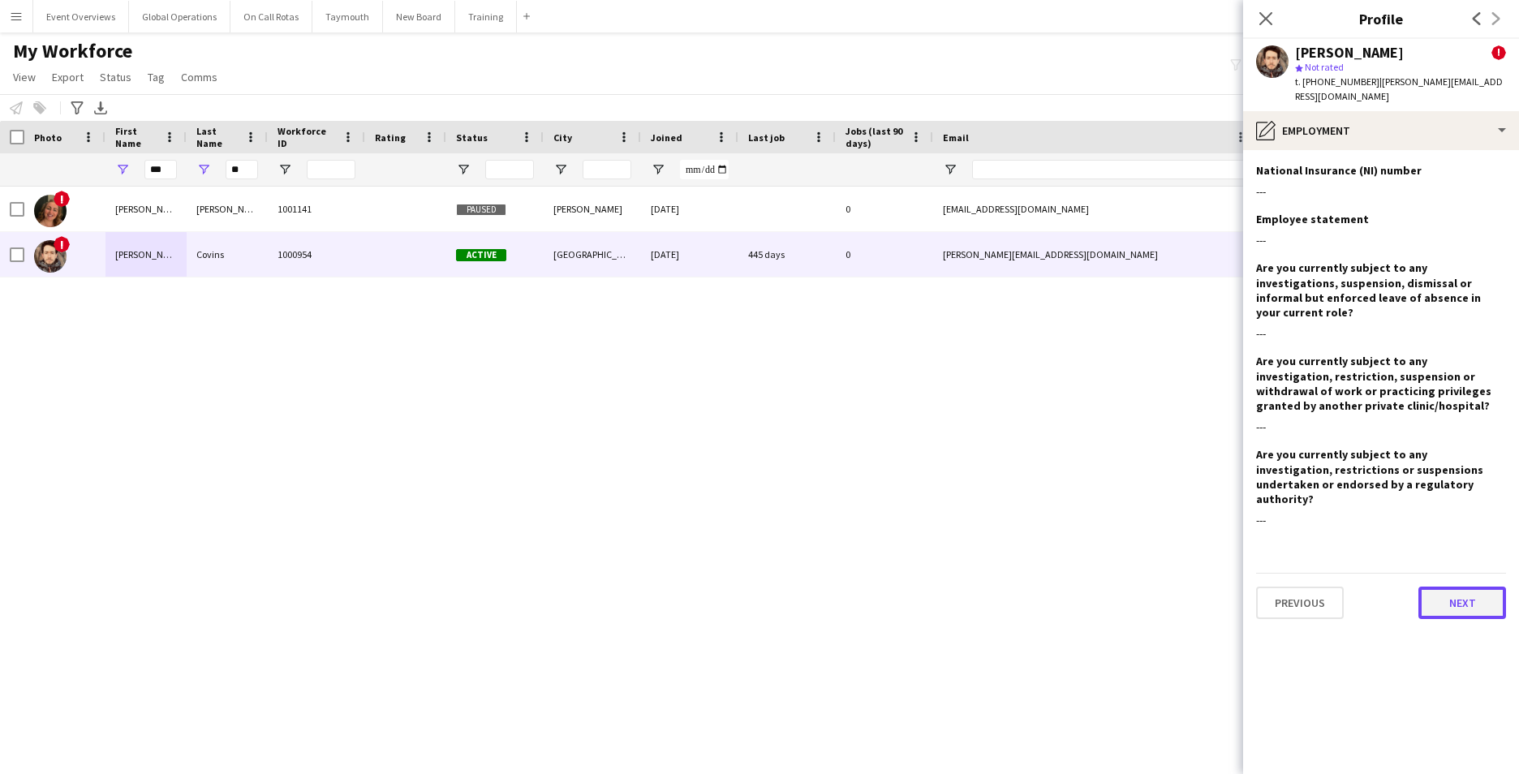
click at [1442, 586] on button "Next" at bounding box center [1462, 602] width 88 height 32
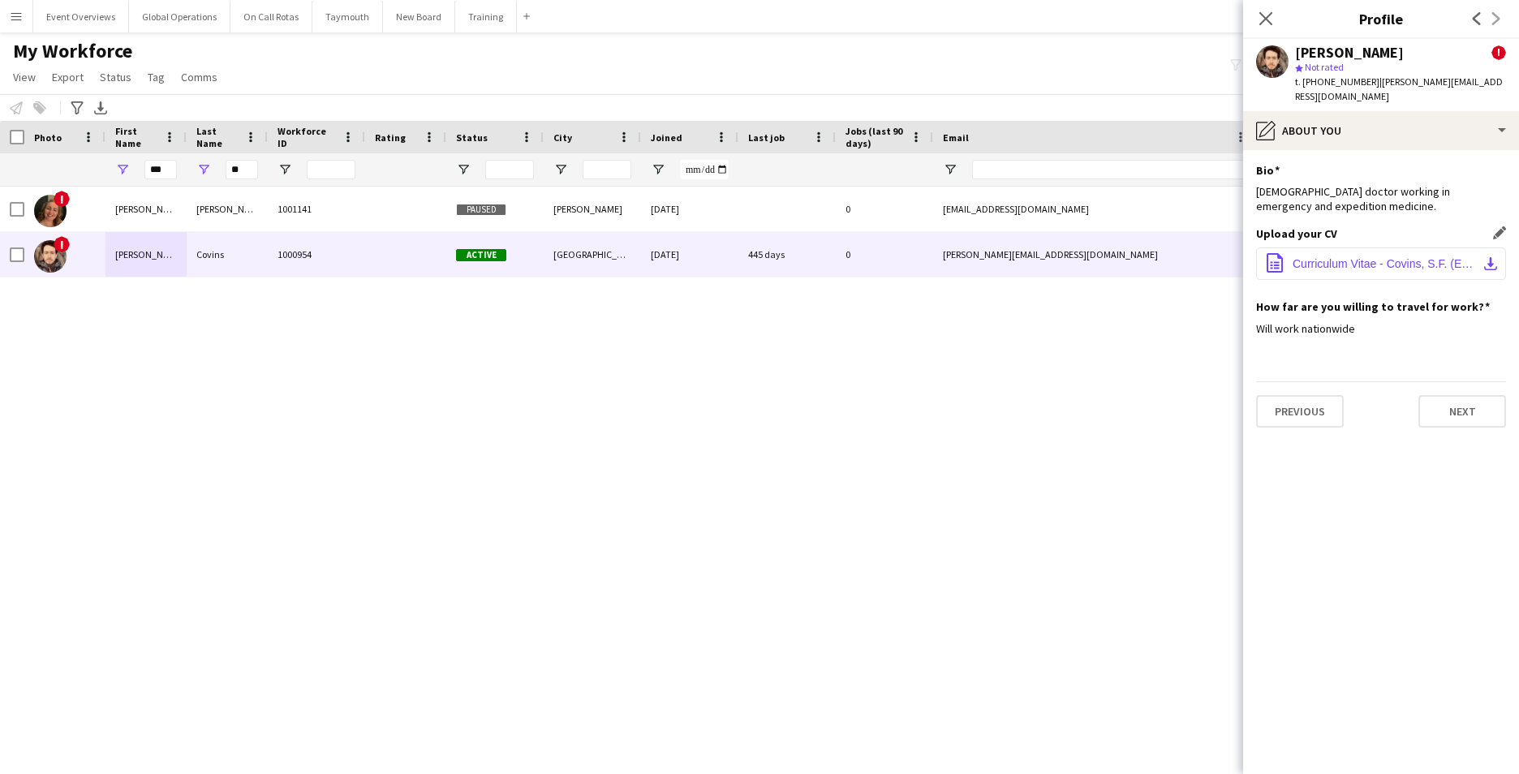
click at [1346, 257] on span "Curriculum Vitae - Covins, S.F. (EM).pdf" at bounding box center [1383, 263] width 183 height 13
click at [1265, 11] on icon "Close pop-in" at bounding box center [1264, 18] width 15 height 15
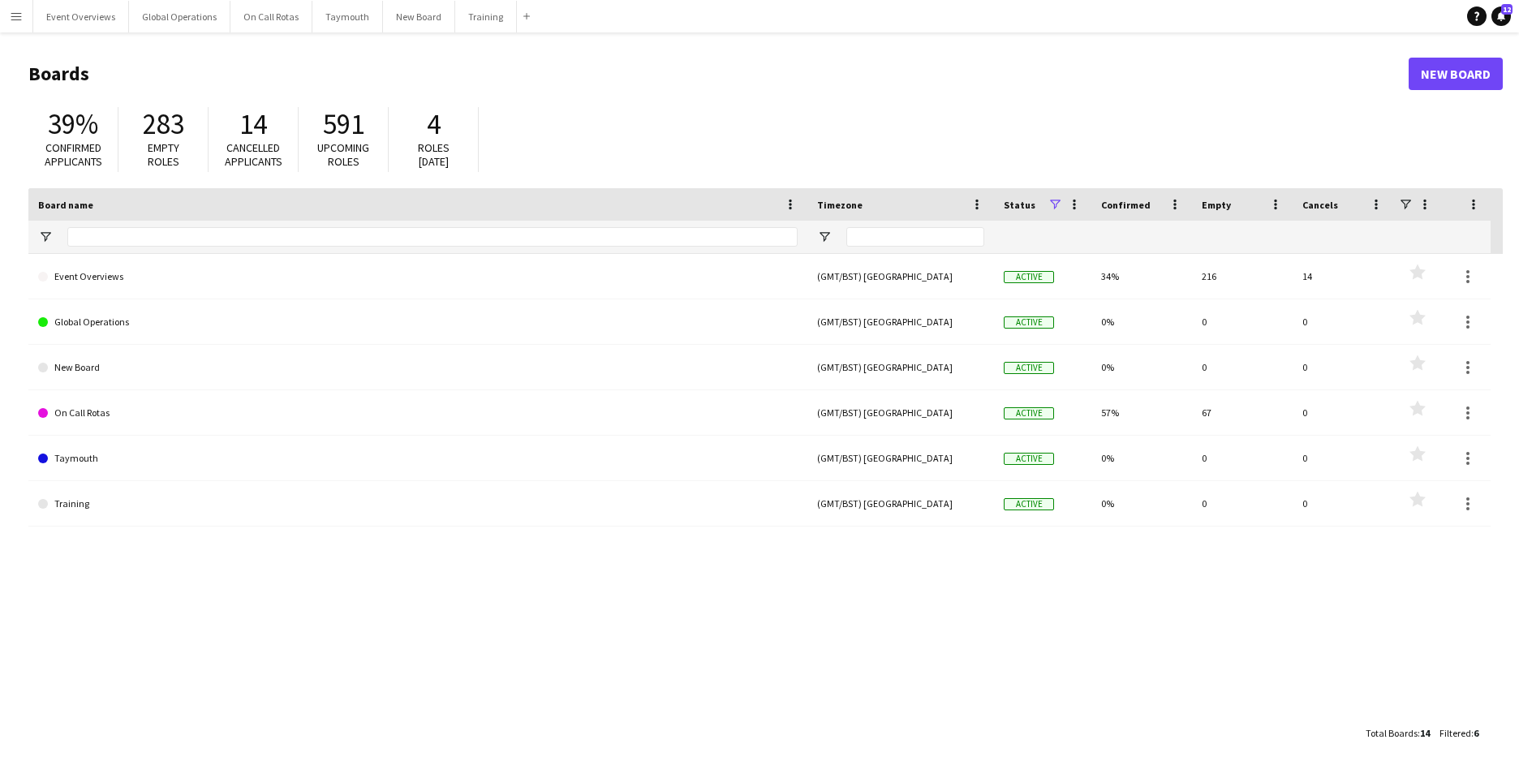
click at [19, 14] on app-icon "Menu" at bounding box center [16, 16] width 13 height 13
